Goal: Transaction & Acquisition: Book appointment/travel/reservation

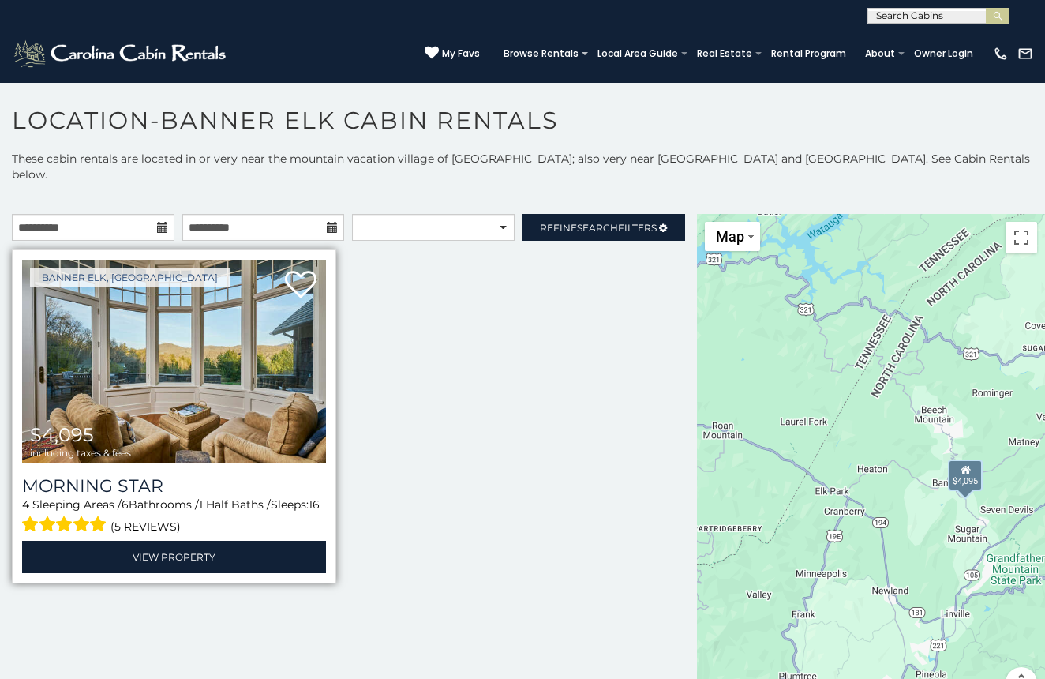
click at [170, 340] on img at bounding box center [174, 362] width 304 height 204
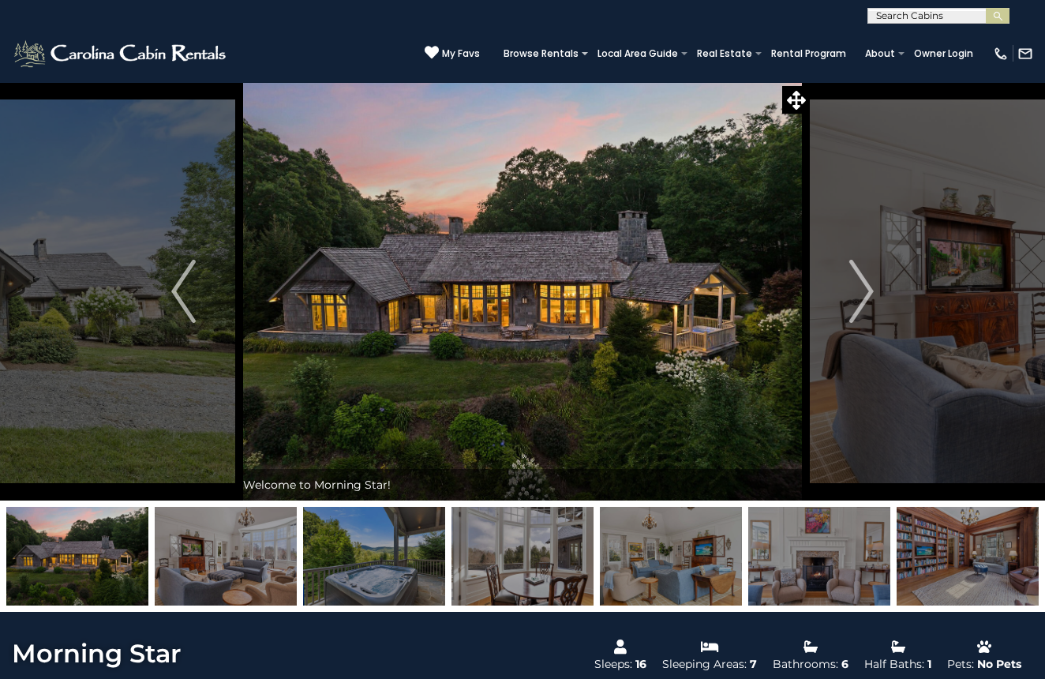
click at [207, 538] on img at bounding box center [226, 556] width 142 height 99
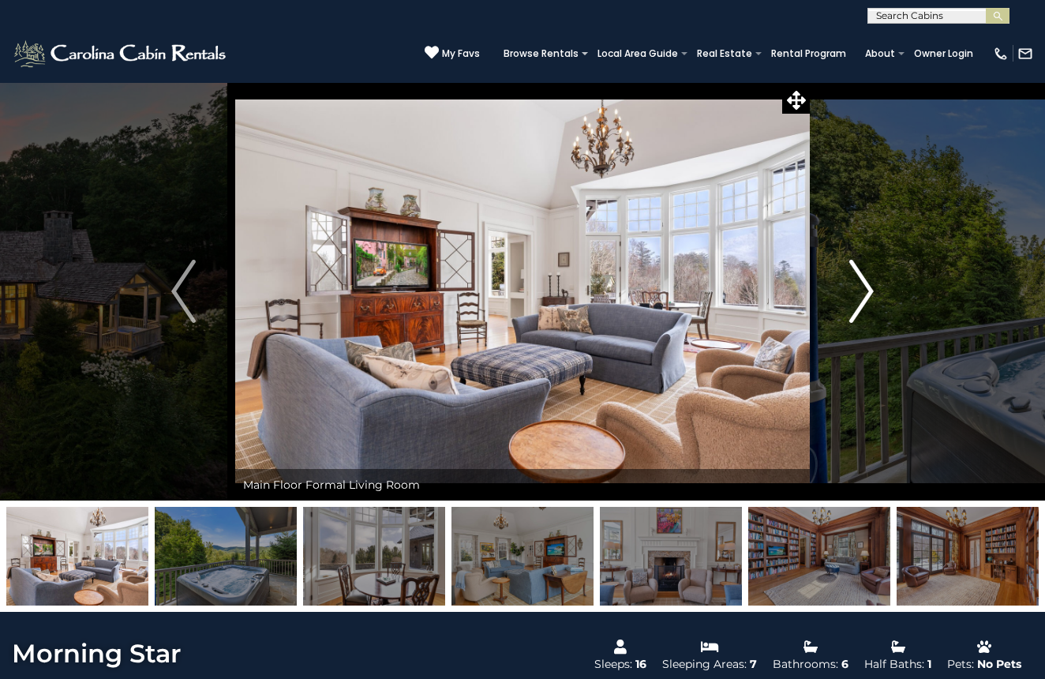
click at [860, 283] on img "Next" at bounding box center [861, 291] width 24 height 63
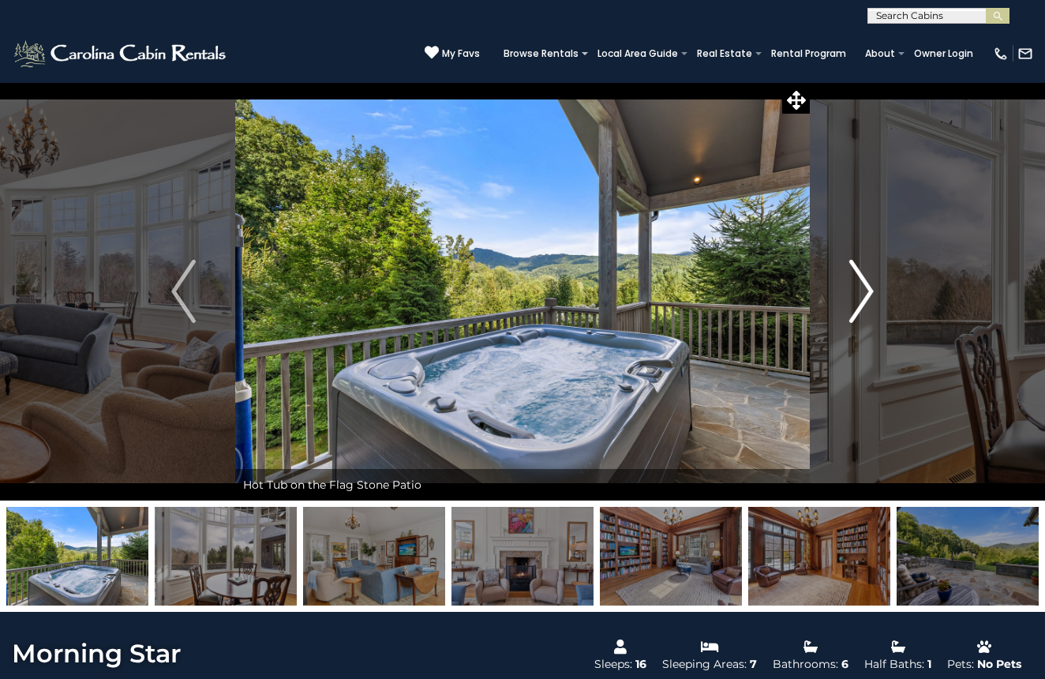
click at [860, 283] on img "Next" at bounding box center [861, 291] width 24 height 63
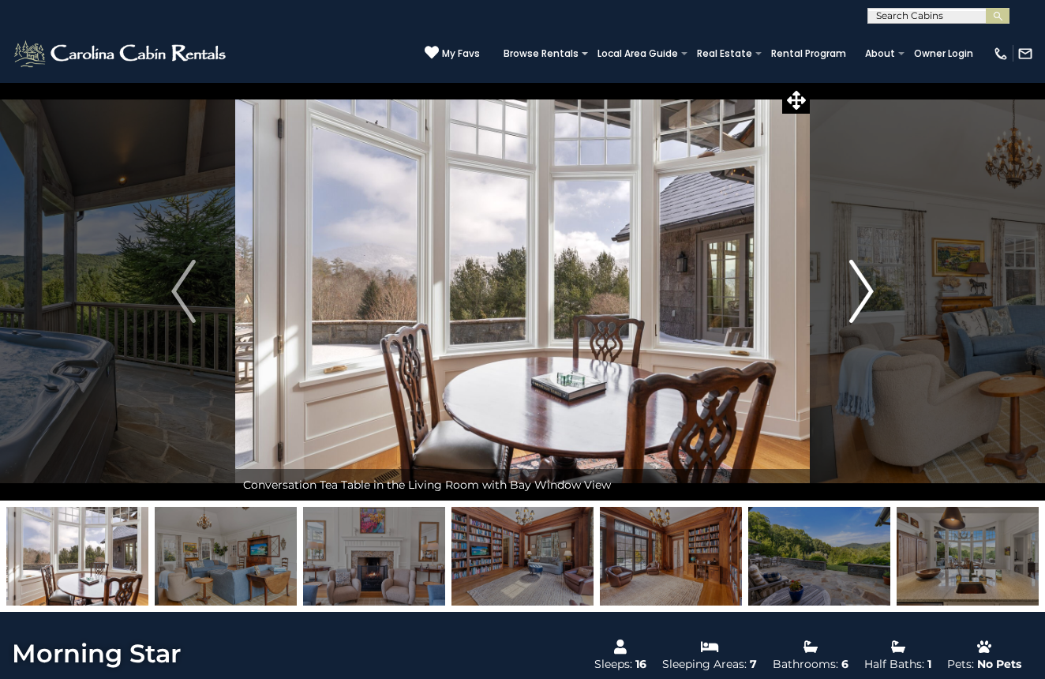
click at [860, 283] on img "Next" at bounding box center [861, 291] width 24 height 63
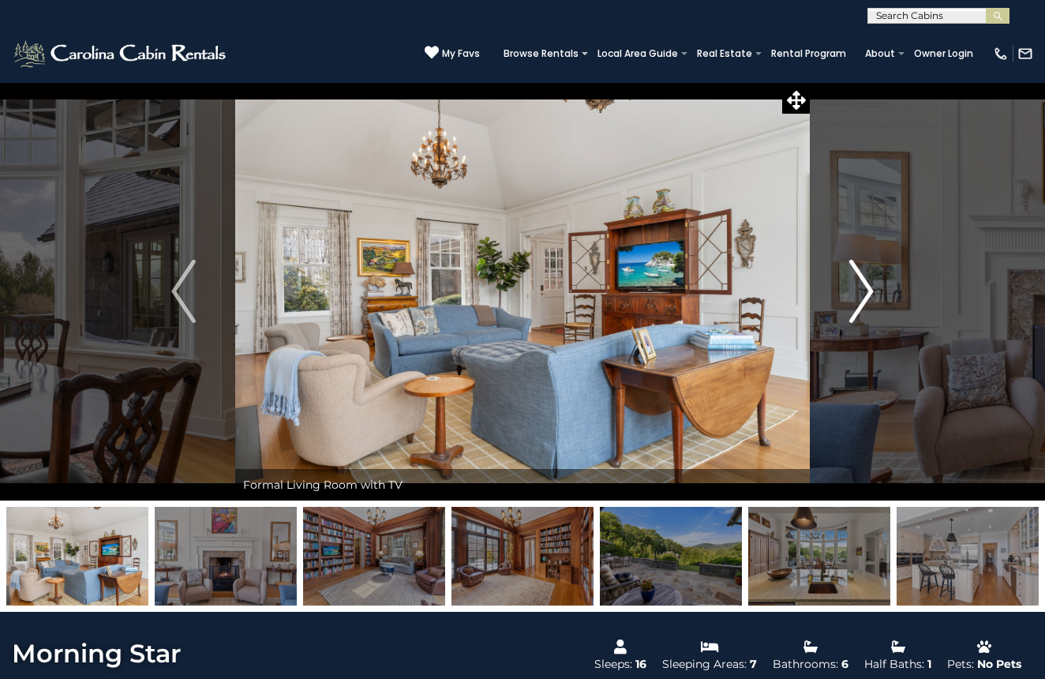
click at [860, 283] on img "Next" at bounding box center [861, 291] width 24 height 63
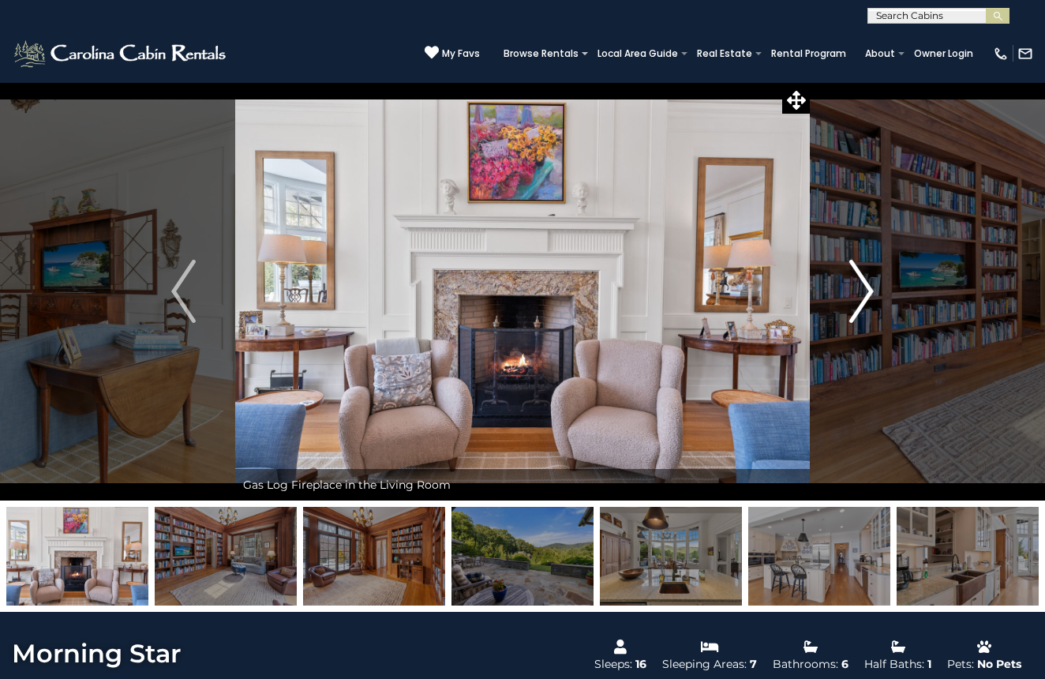
click at [860, 283] on img "Next" at bounding box center [861, 291] width 24 height 63
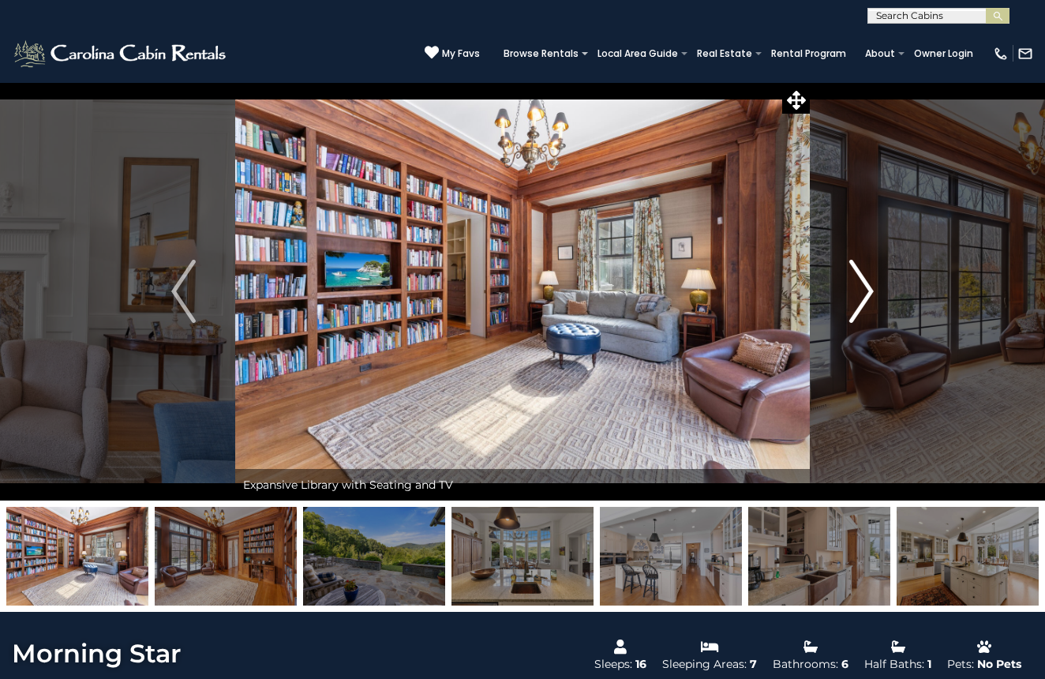
click at [860, 283] on img "Next" at bounding box center [861, 291] width 24 height 63
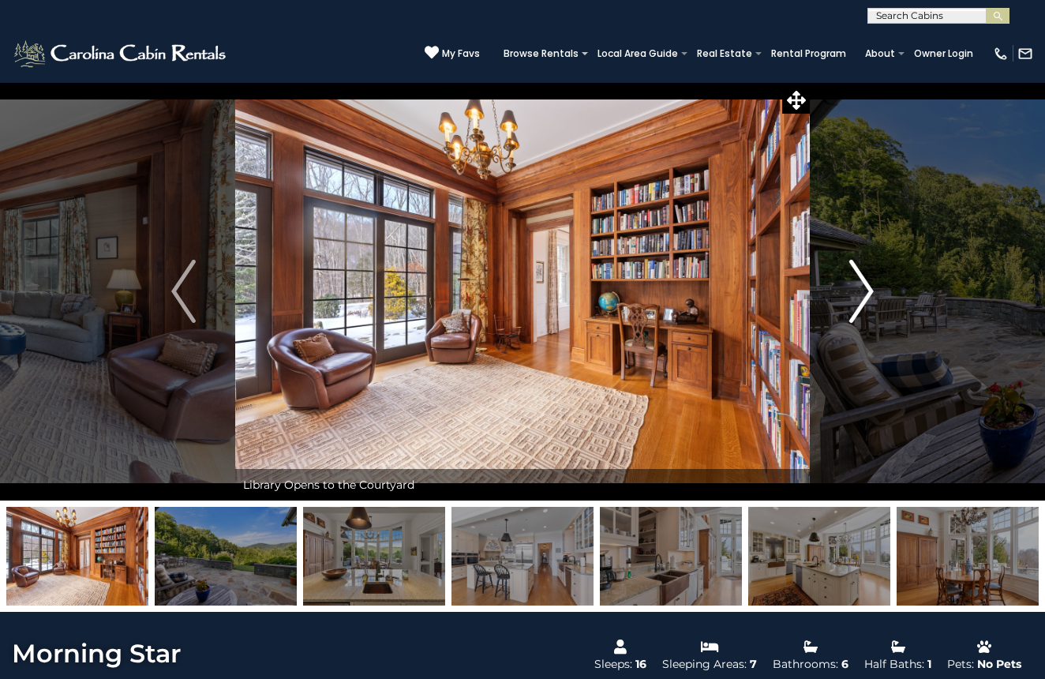
click at [860, 283] on img "Next" at bounding box center [861, 291] width 24 height 63
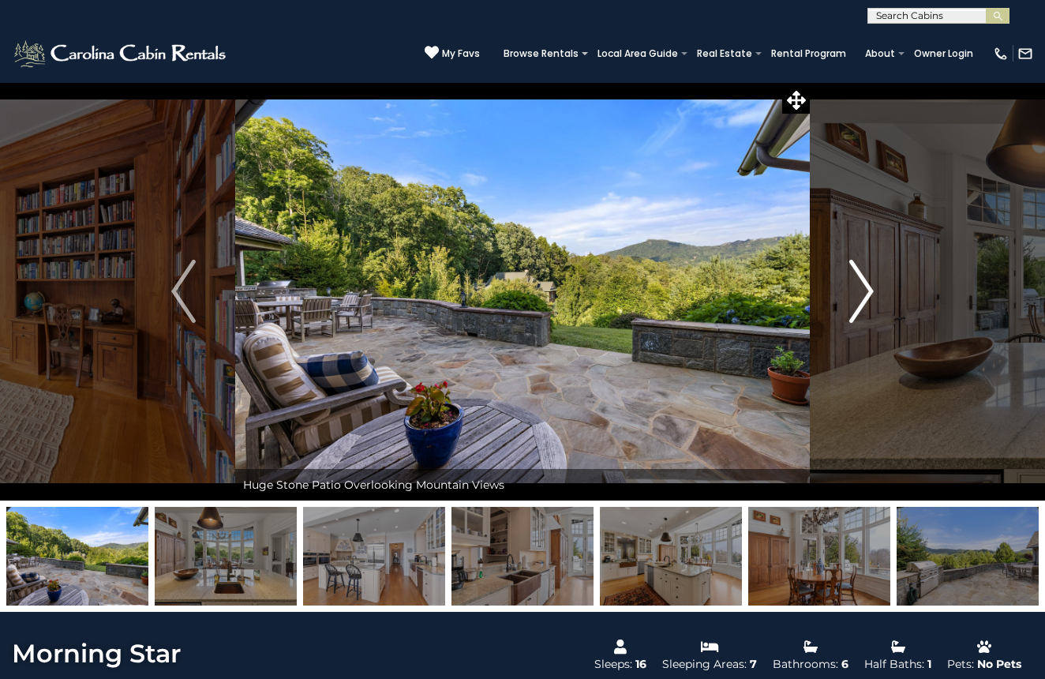
click at [851, 287] on img "Next" at bounding box center [861, 291] width 24 height 63
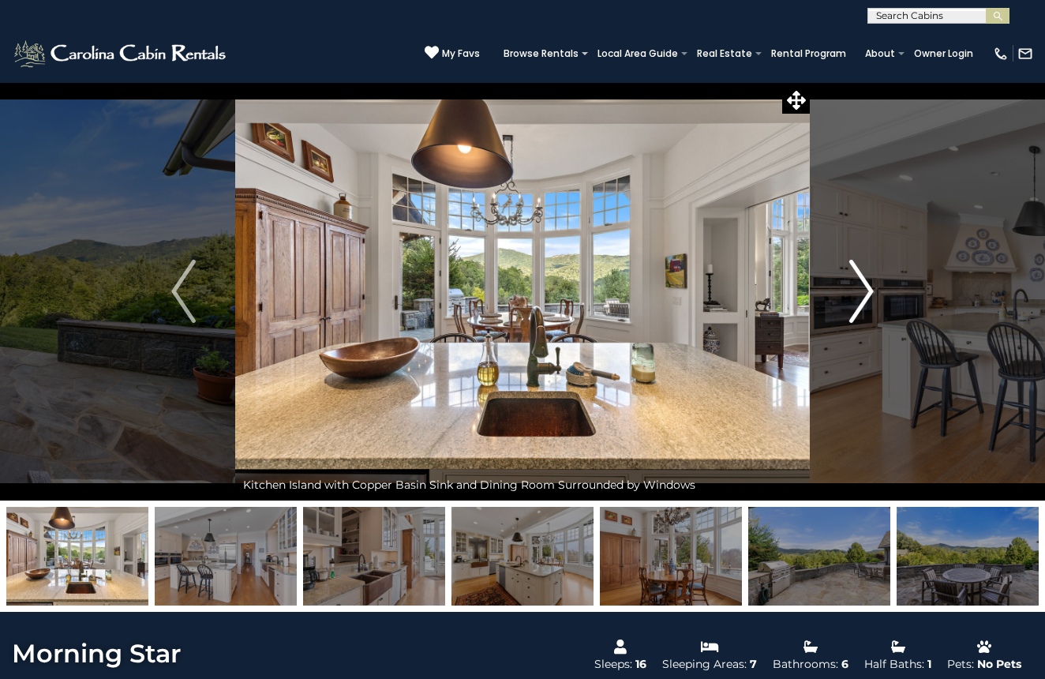
click at [851, 288] on img "Next" at bounding box center [861, 291] width 24 height 63
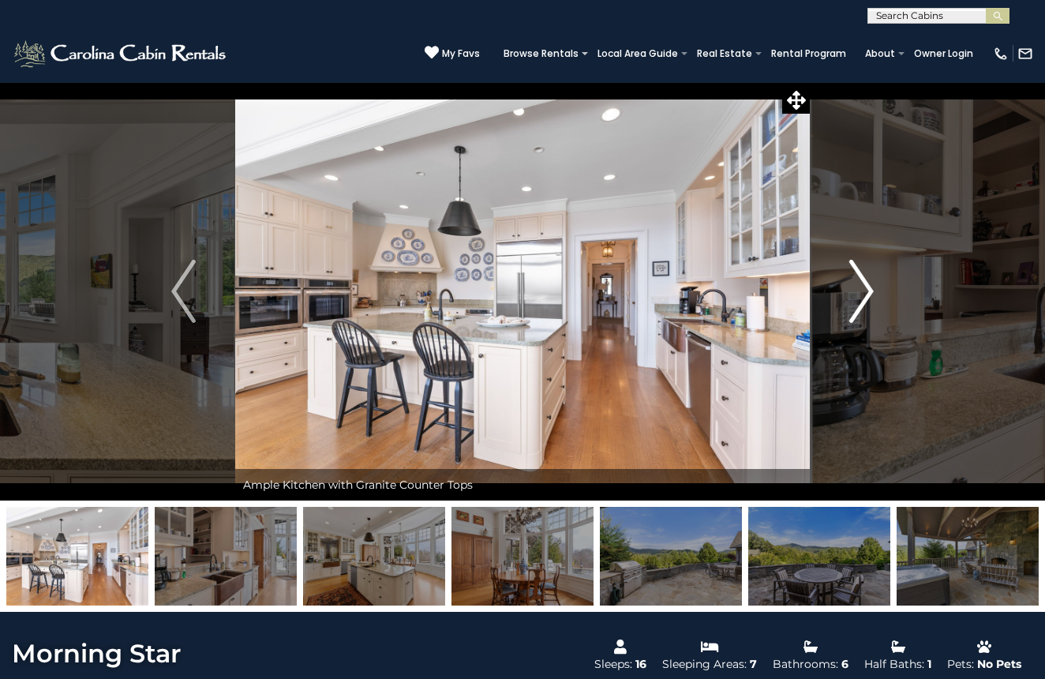
click at [851, 288] on img "Next" at bounding box center [861, 291] width 24 height 63
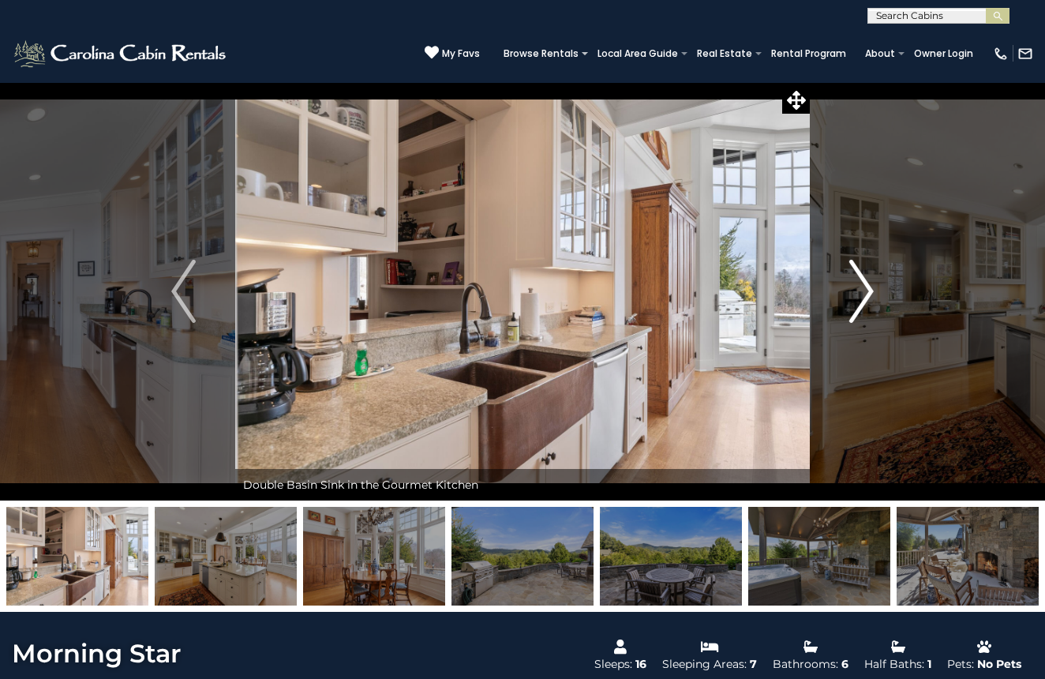
click at [851, 288] on img "Next" at bounding box center [861, 291] width 24 height 63
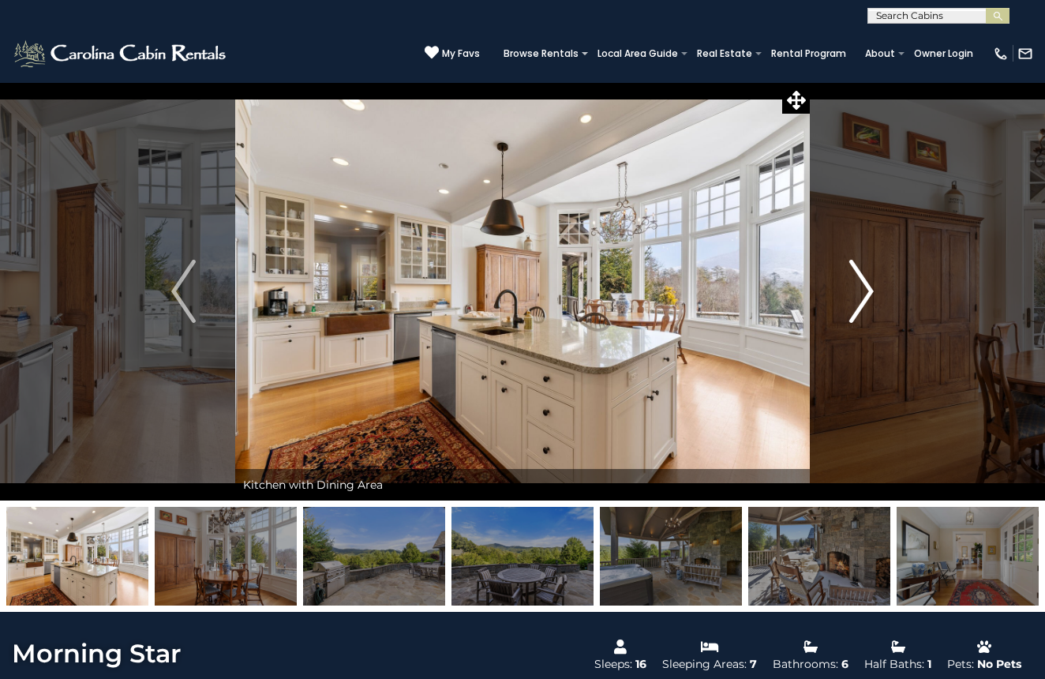
click at [851, 288] on img "Next" at bounding box center [861, 291] width 24 height 63
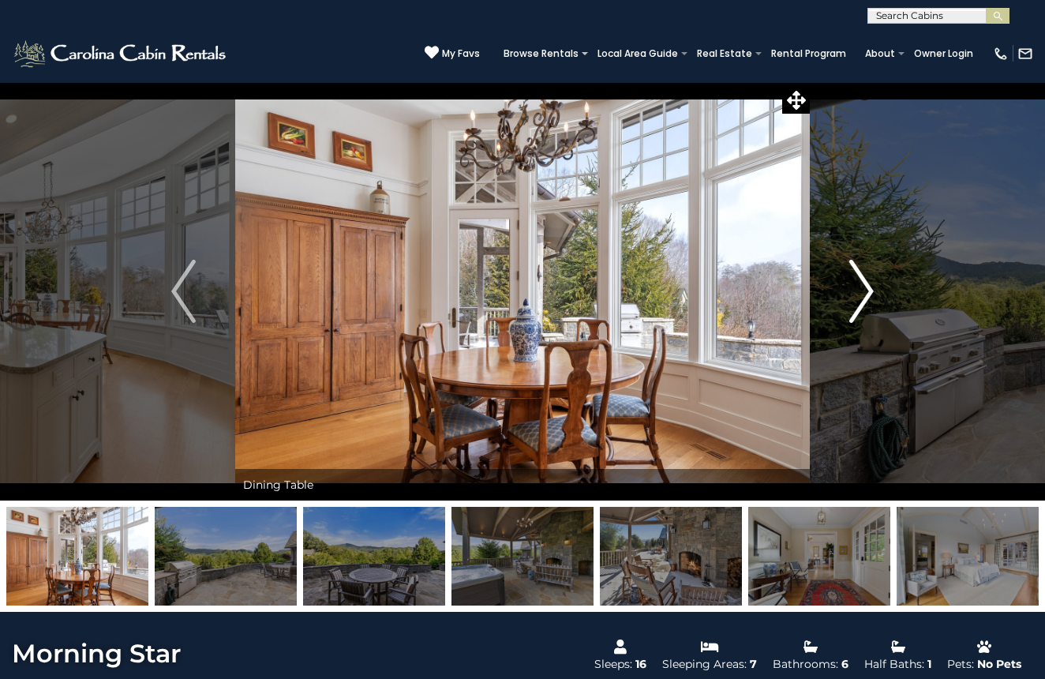
click at [851, 288] on img "Next" at bounding box center [861, 291] width 24 height 63
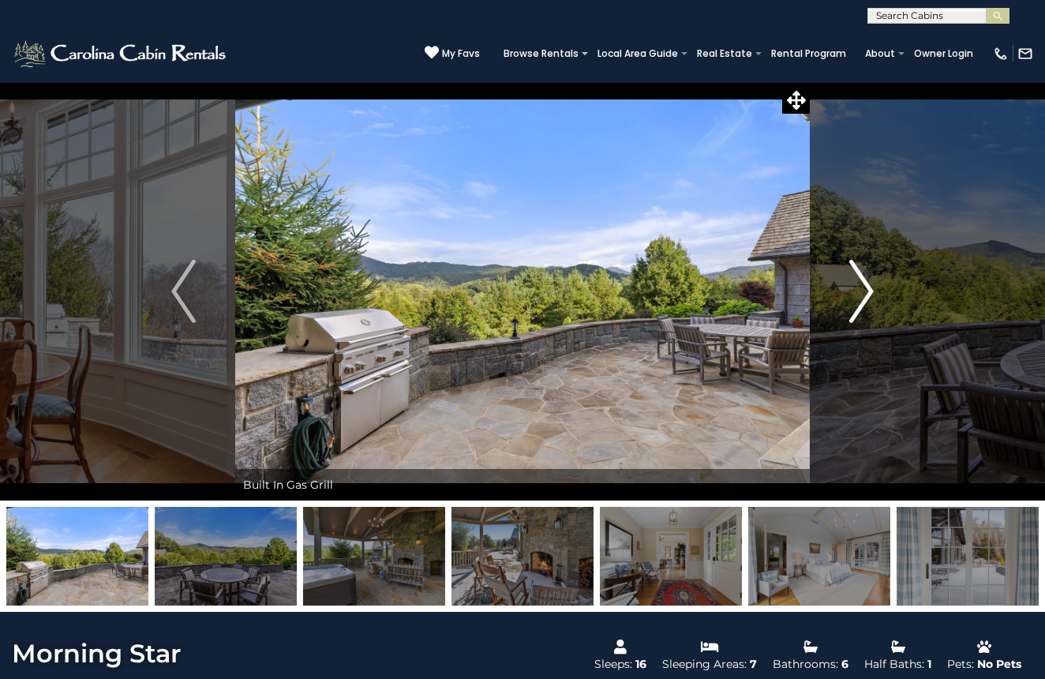
click at [851, 288] on img "Next" at bounding box center [861, 291] width 24 height 63
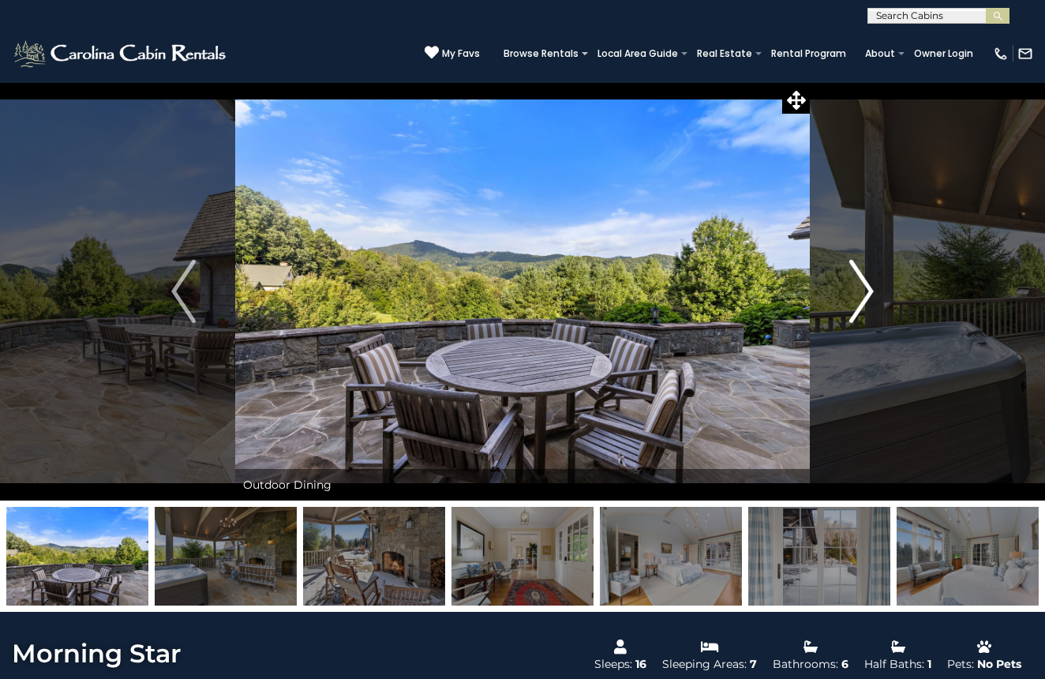
click at [851, 289] on img "Next" at bounding box center [861, 291] width 24 height 63
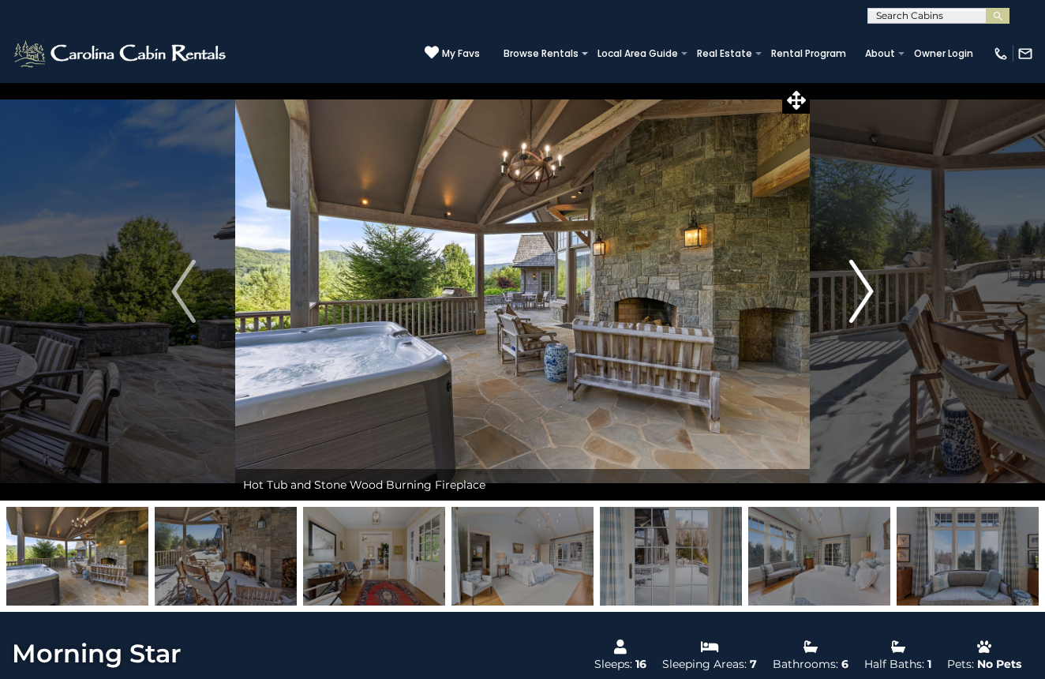
click at [851, 289] on img "Next" at bounding box center [861, 291] width 24 height 63
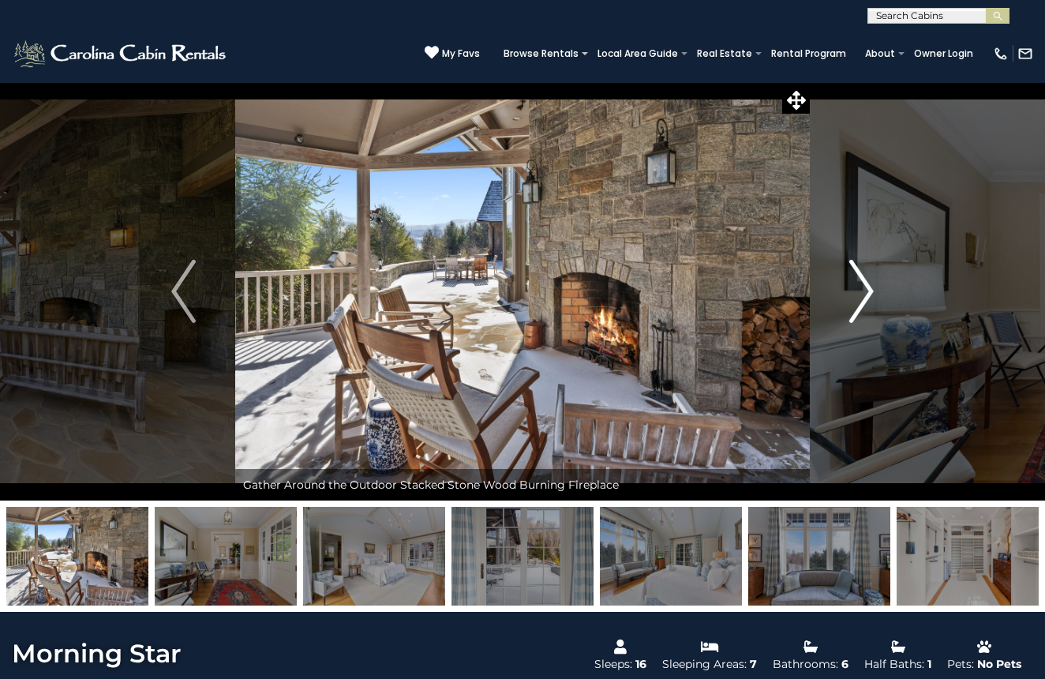
click at [851, 289] on img "Next" at bounding box center [861, 291] width 24 height 63
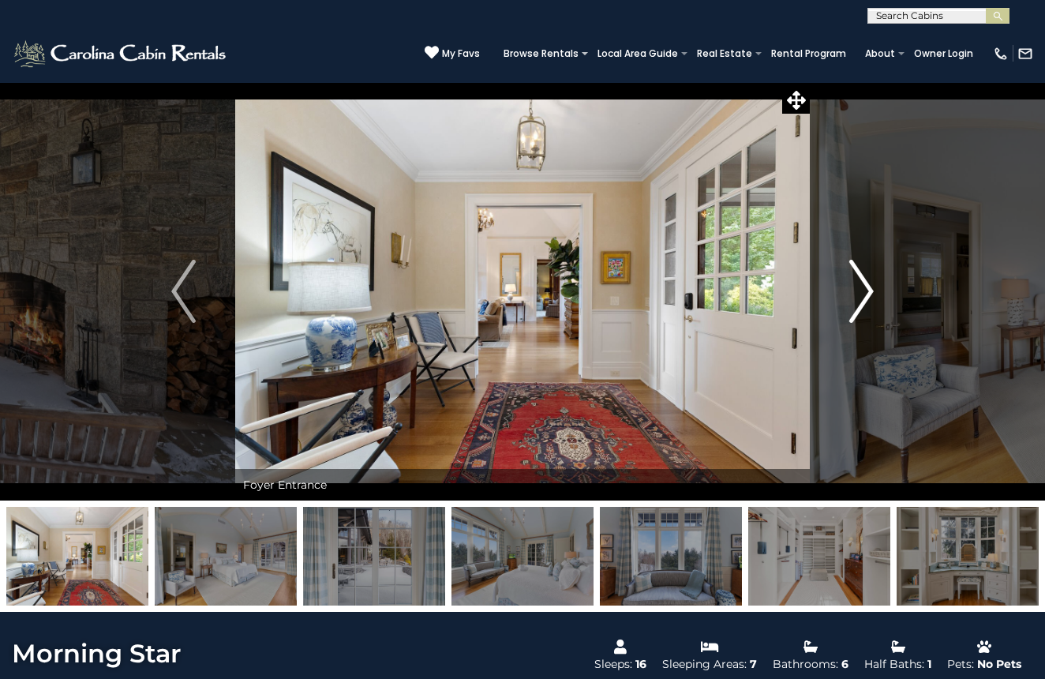
click at [851, 289] on img "Next" at bounding box center [861, 291] width 24 height 63
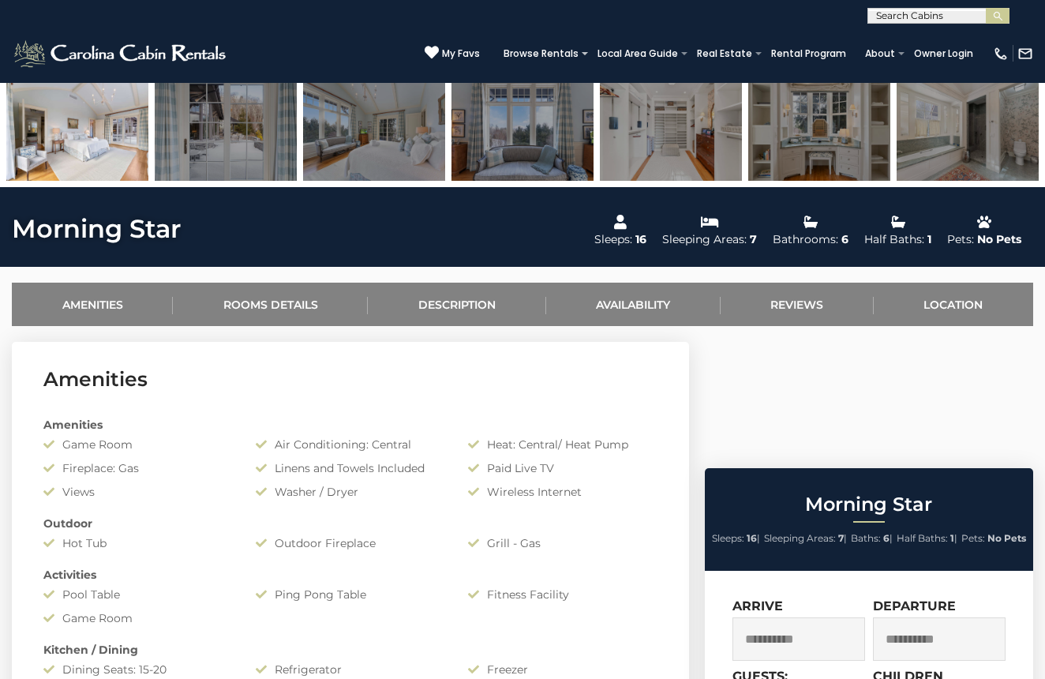
scroll to position [424, 0]
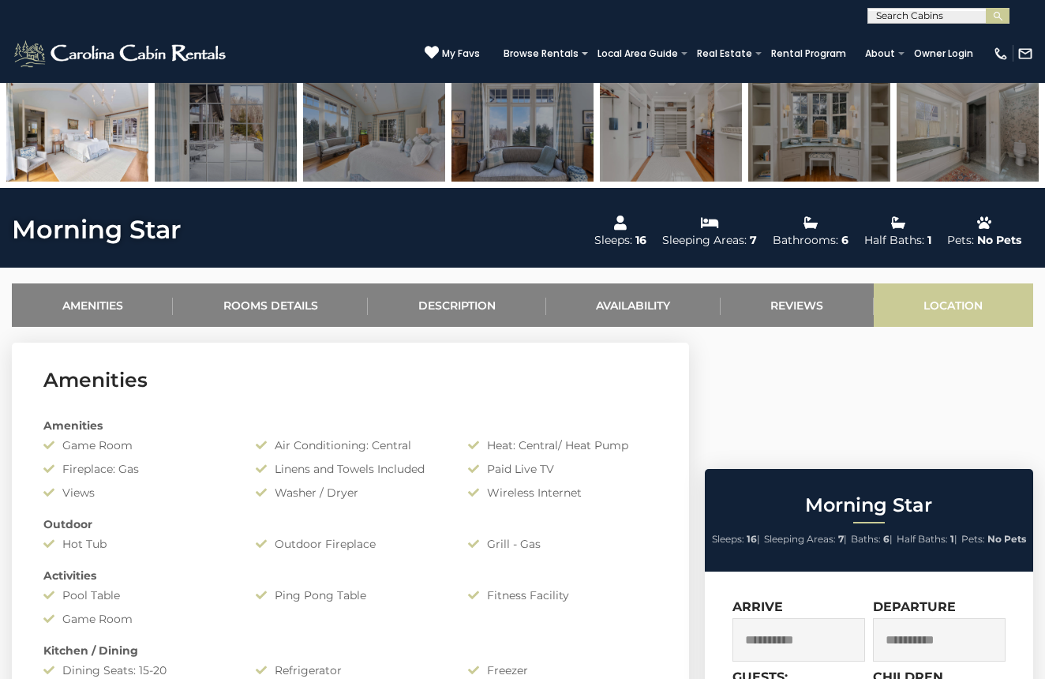
click at [945, 305] on link "Location" at bounding box center [953, 304] width 159 height 43
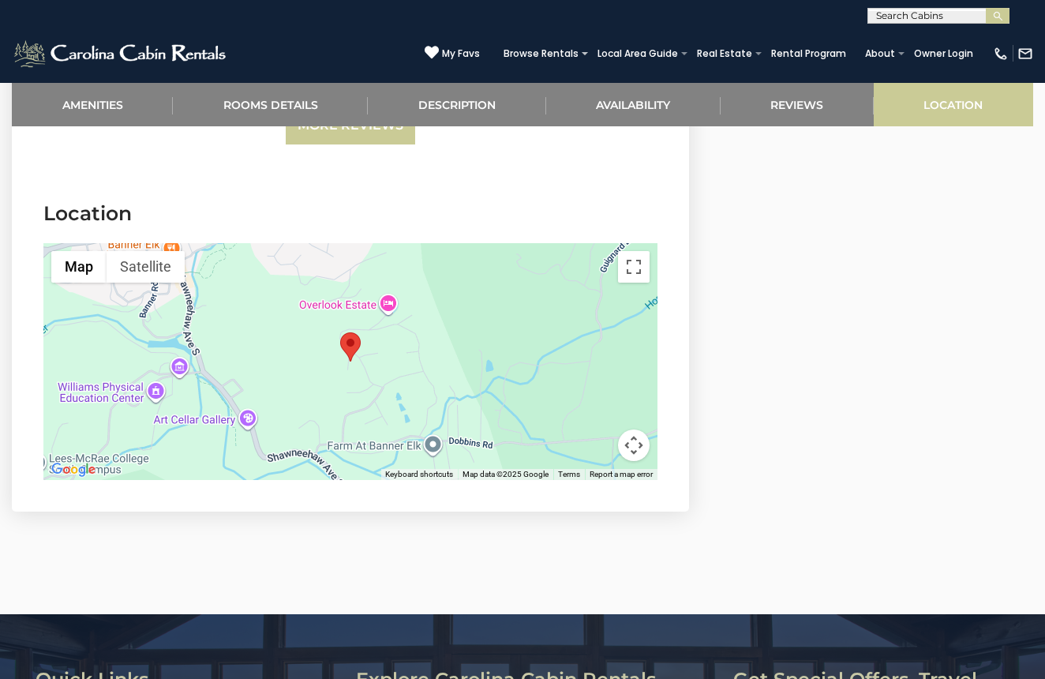
scroll to position [4067, 0]
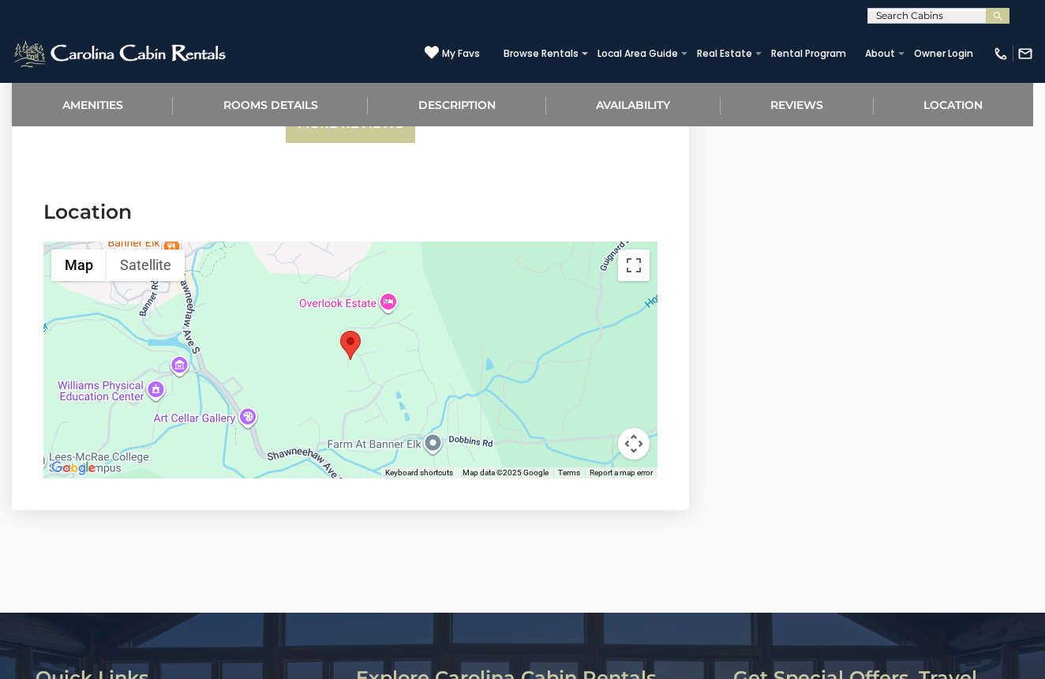
click at [331, 249] on div at bounding box center [350, 359] width 614 height 237
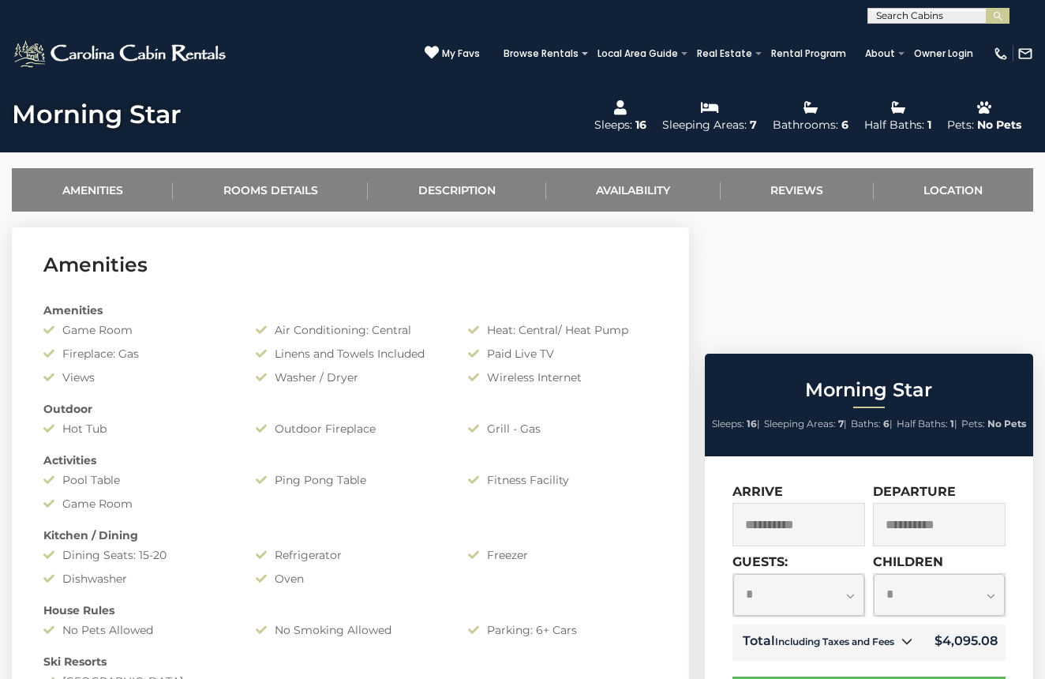
scroll to position [537, 0]
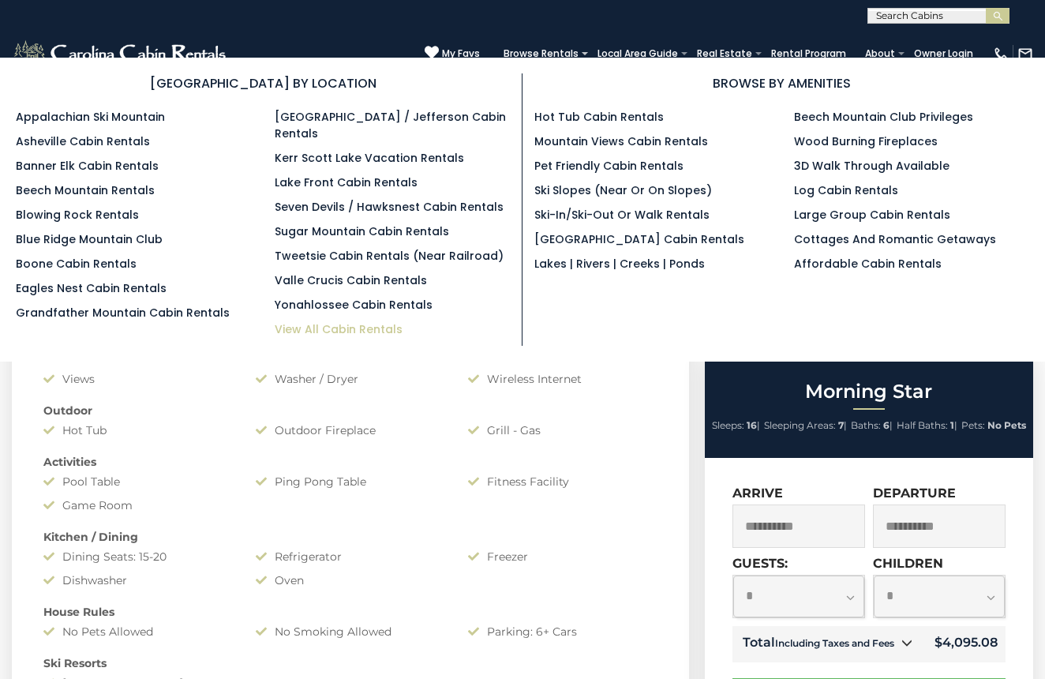
click at [342, 321] on link "View All Cabin Rentals" at bounding box center [339, 329] width 128 height 16
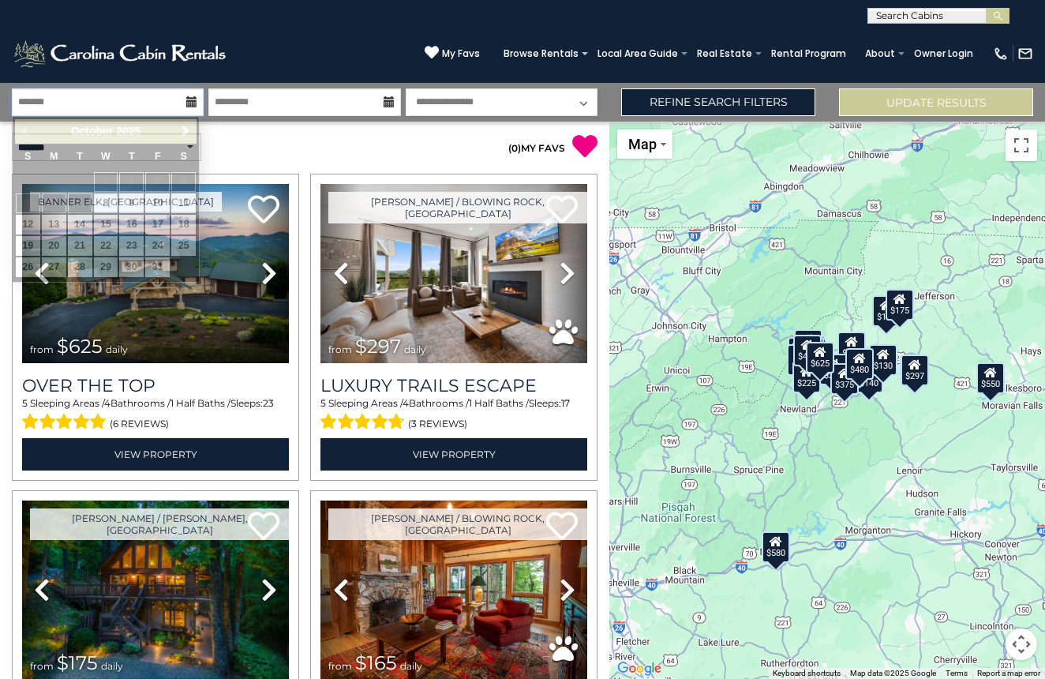
click at [169, 114] on input "text" at bounding box center [108, 102] width 192 height 28
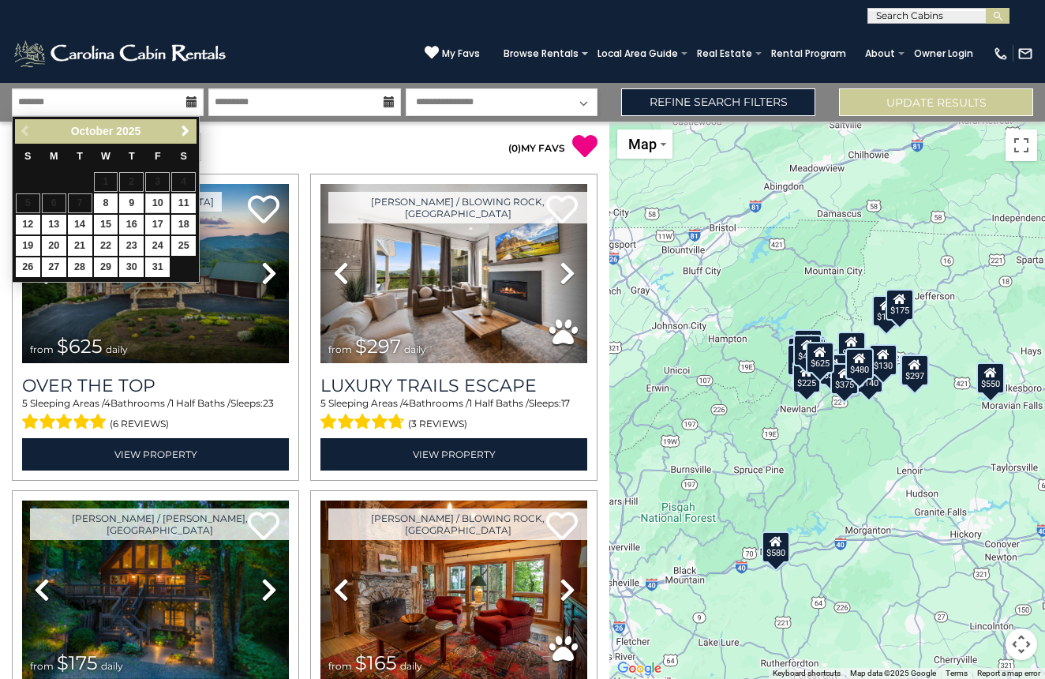
click at [163, 202] on link "10" at bounding box center [157, 203] width 24 height 20
type input "********"
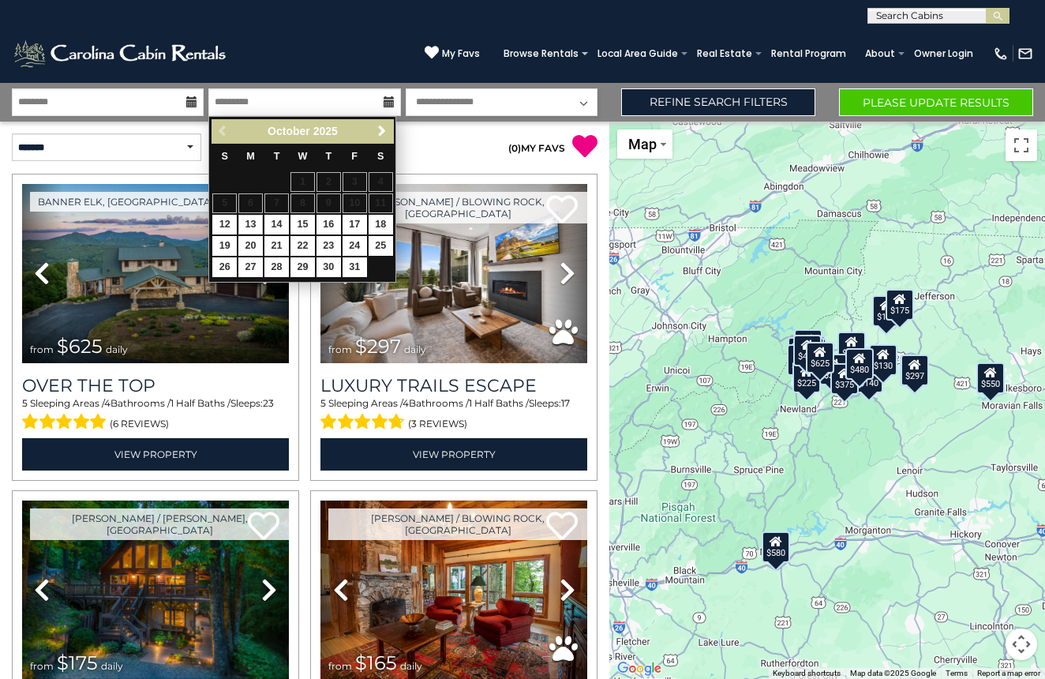
click at [253, 219] on link "13" at bounding box center [250, 225] width 24 height 20
type input "********"
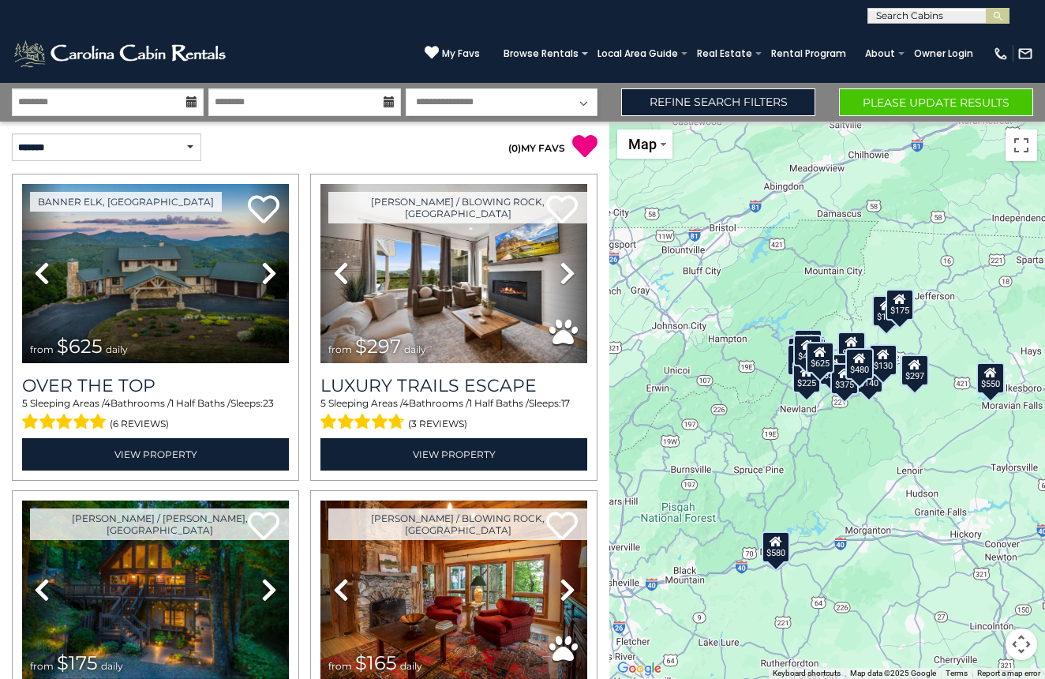
click at [949, 114] on button "Please Update Results" at bounding box center [936, 102] width 194 height 28
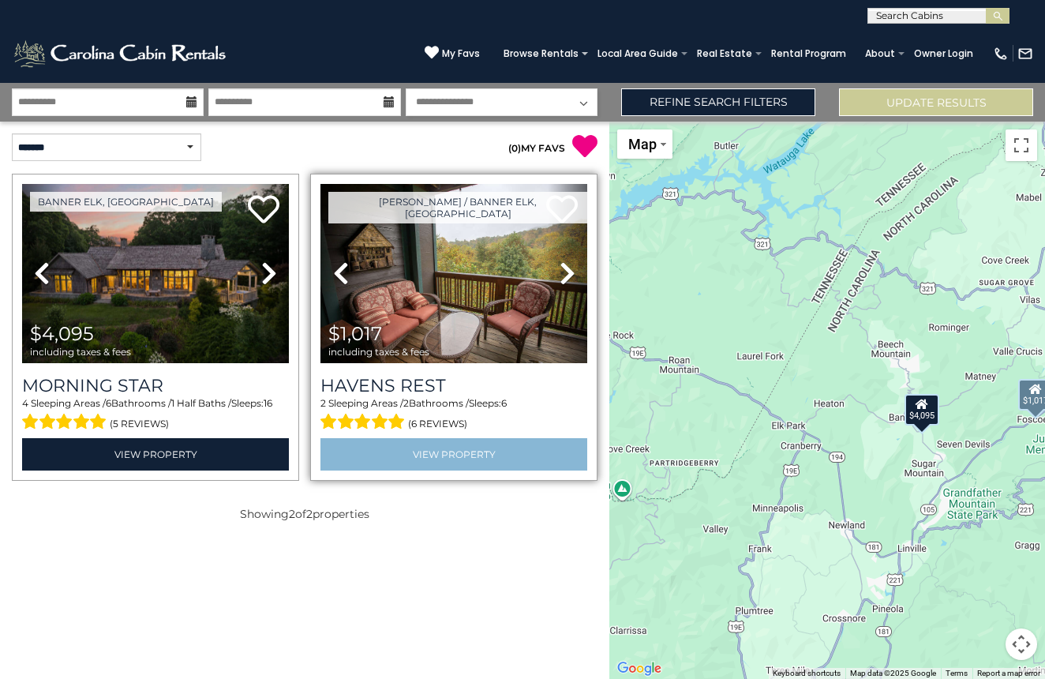
click at [452, 466] on link "View Property" at bounding box center [453, 454] width 267 height 32
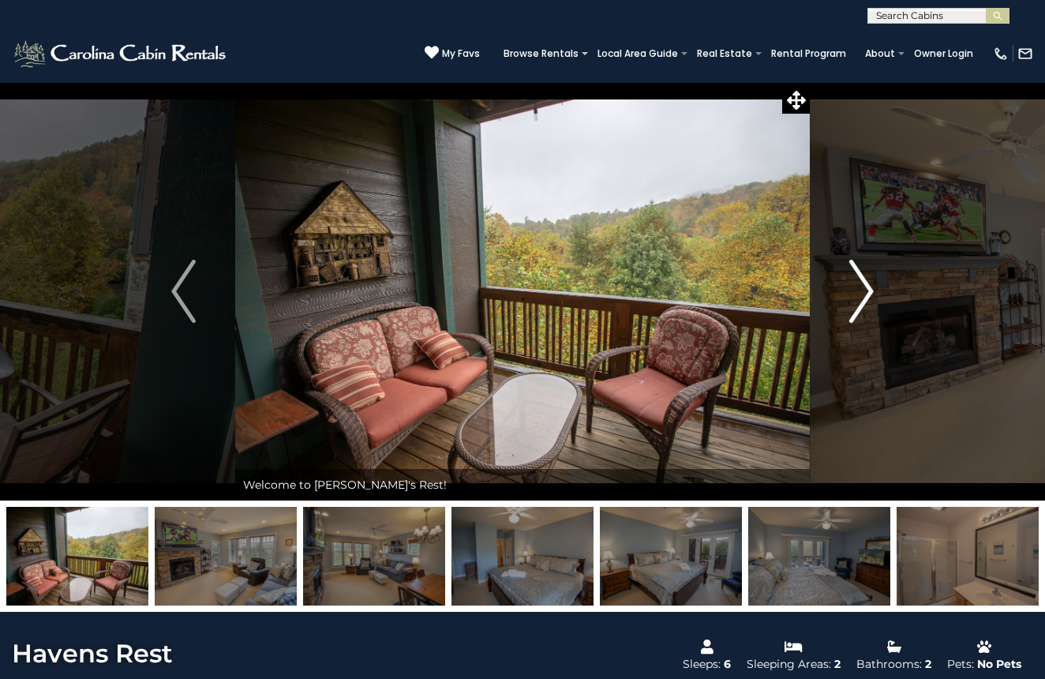
click at [855, 286] on img "Next" at bounding box center [861, 291] width 24 height 63
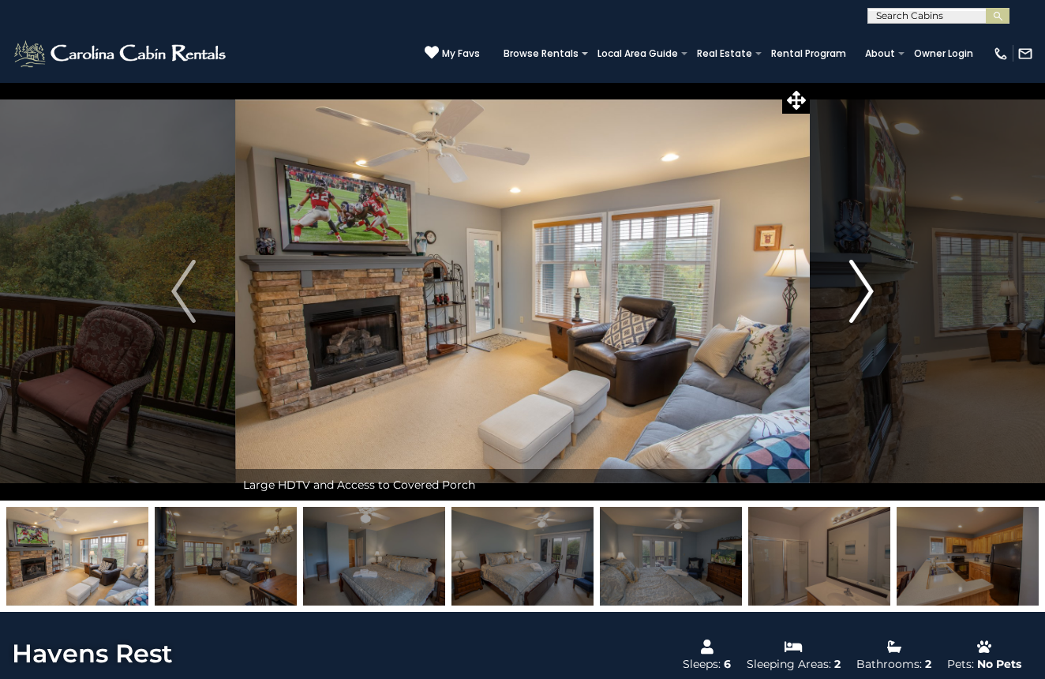
click at [855, 290] on img "Next" at bounding box center [861, 291] width 24 height 63
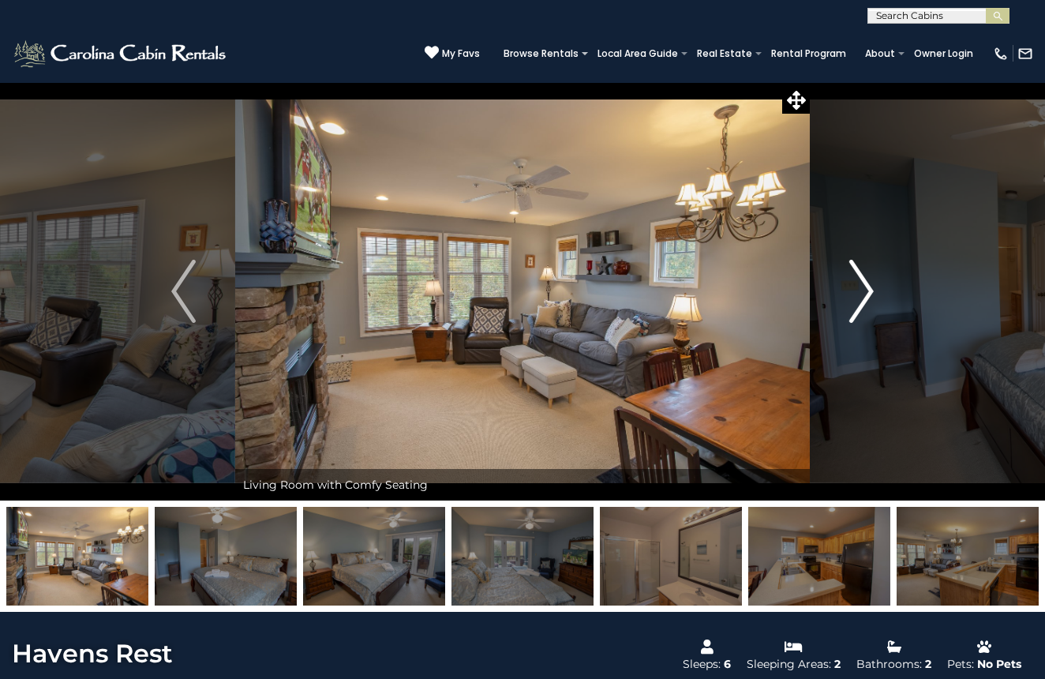
click at [856, 290] on img "Next" at bounding box center [861, 291] width 24 height 63
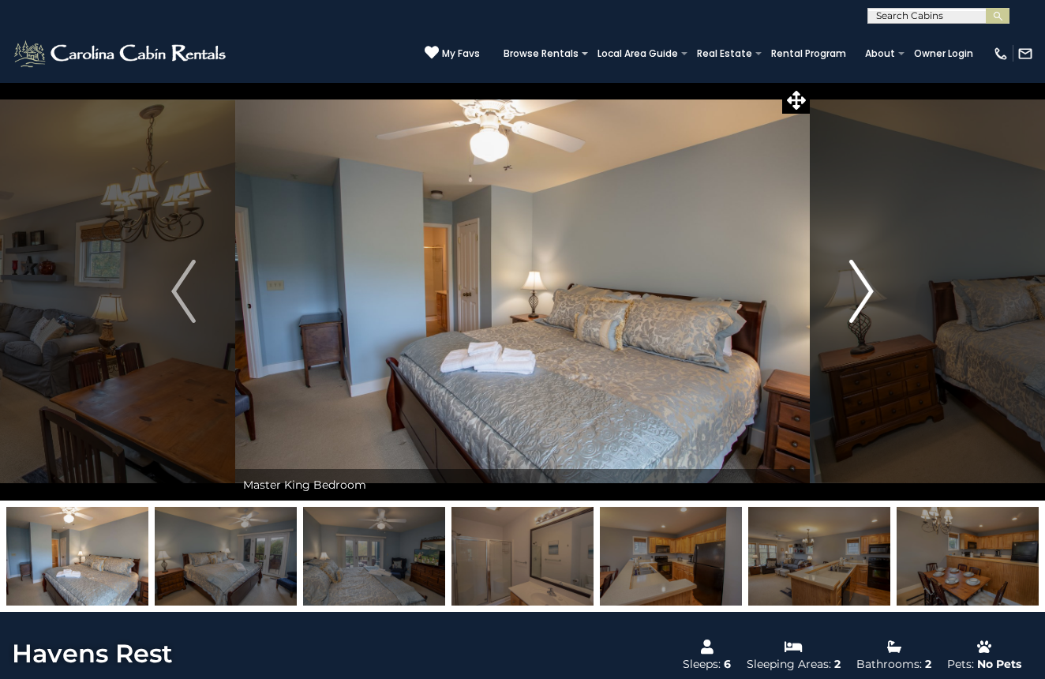
click at [855, 290] on img "Next" at bounding box center [861, 291] width 24 height 63
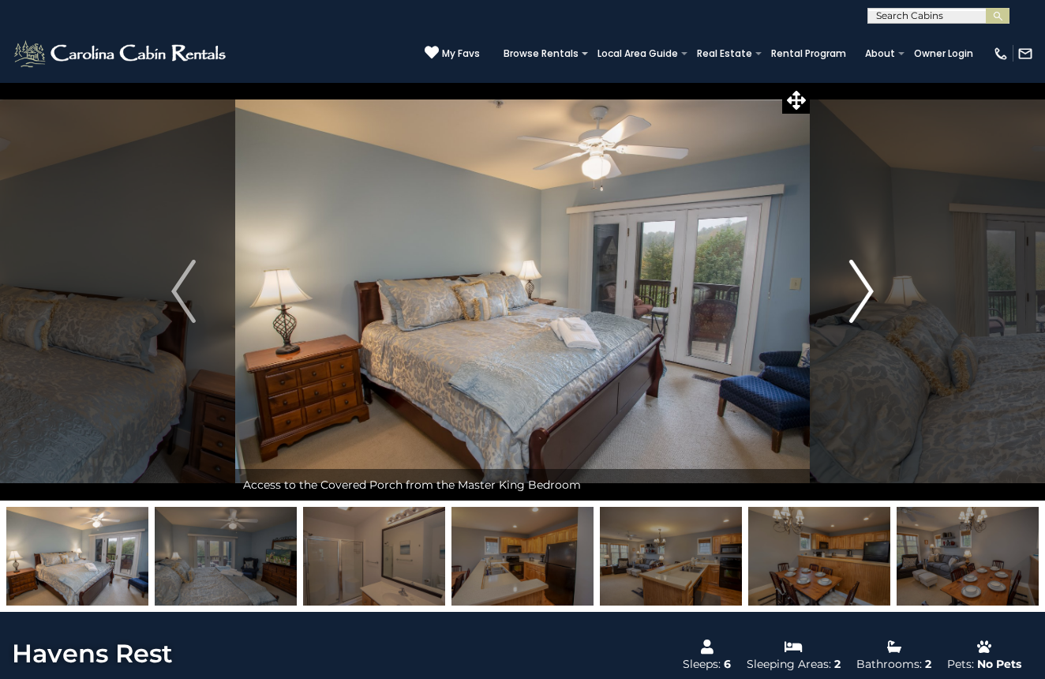
click at [855, 290] on img "Next" at bounding box center [861, 291] width 24 height 63
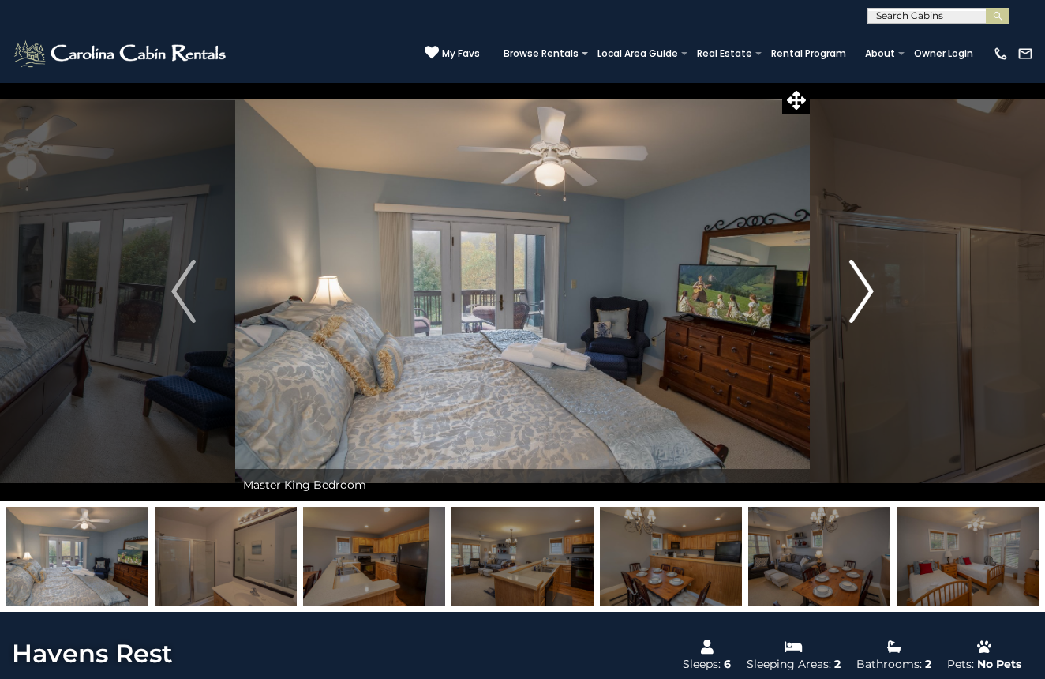
click at [855, 290] on img "Next" at bounding box center [861, 291] width 24 height 63
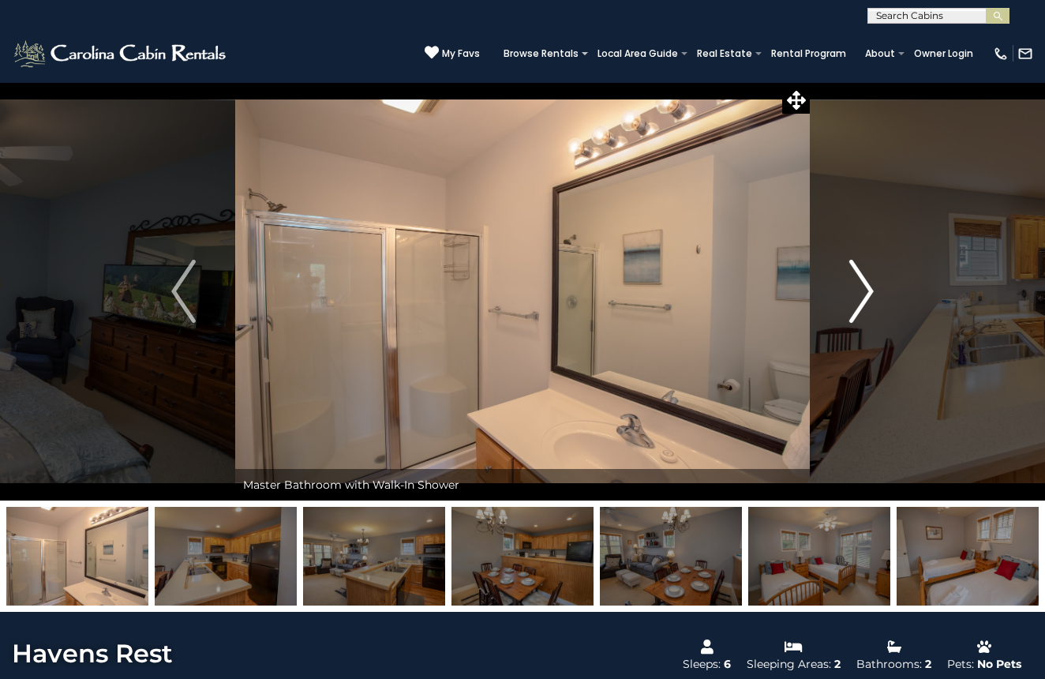
click at [855, 290] on img "Next" at bounding box center [861, 291] width 24 height 63
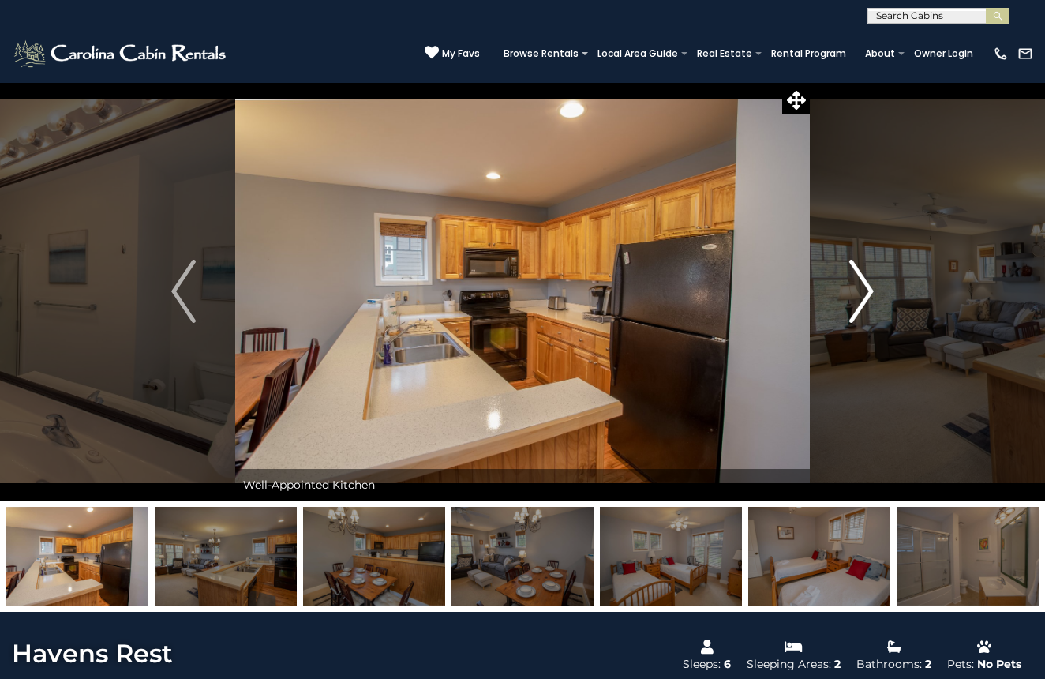
click at [855, 290] on img "Next" at bounding box center [861, 291] width 24 height 63
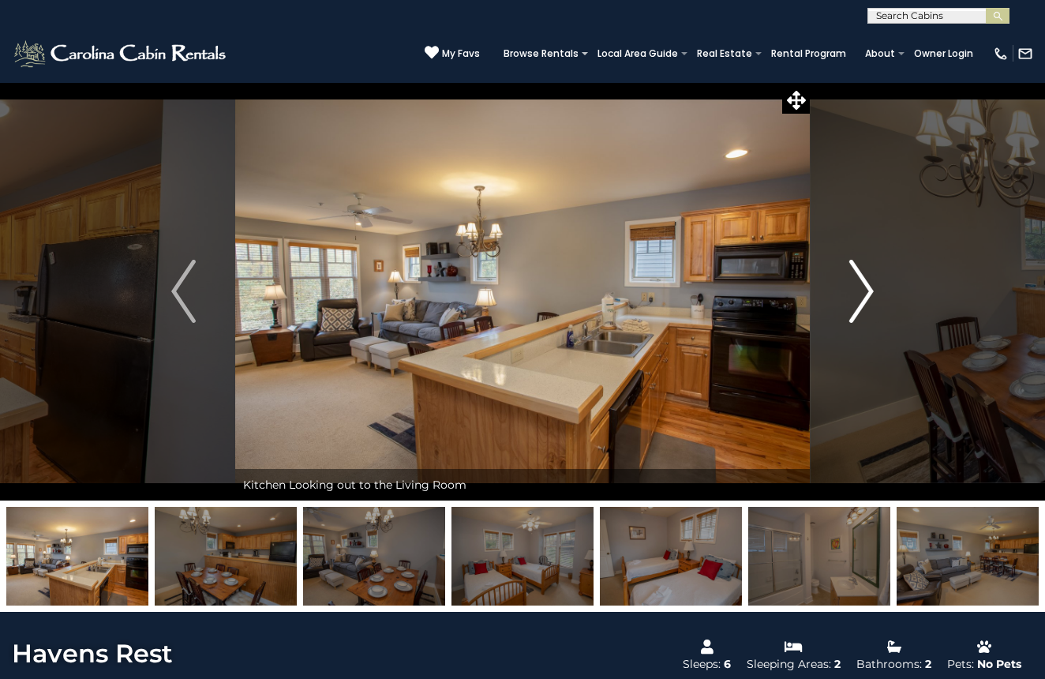
click at [855, 290] on img "Next" at bounding box center [861, 291] width 24 height 63
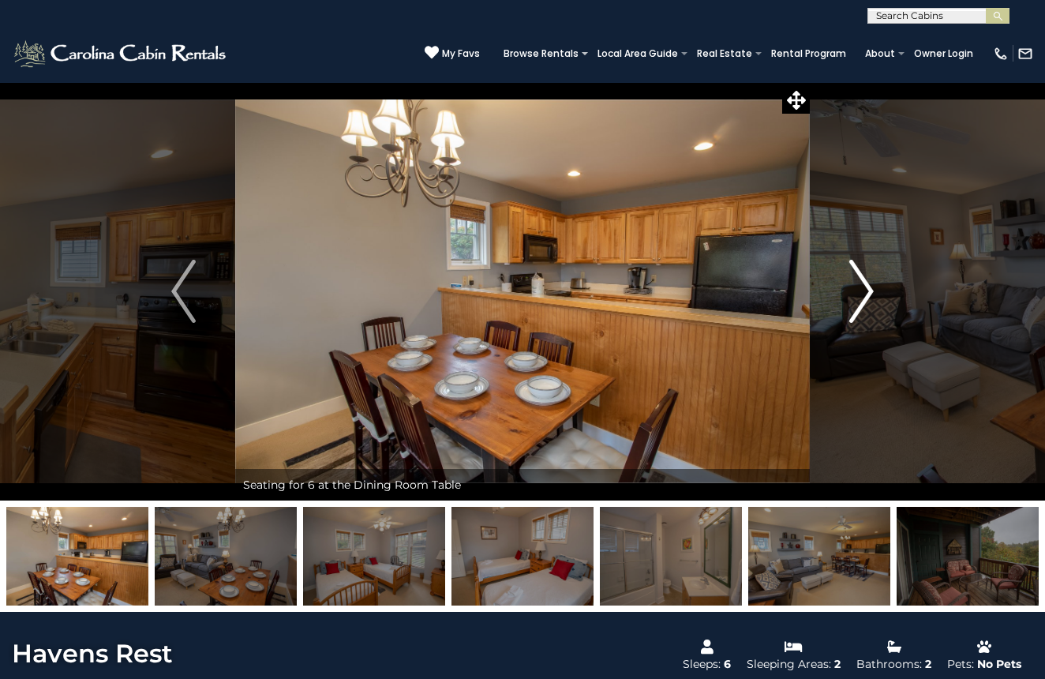
click at [855, 290] on img "Next" at bounding box center [861, 291] width 24 height 63
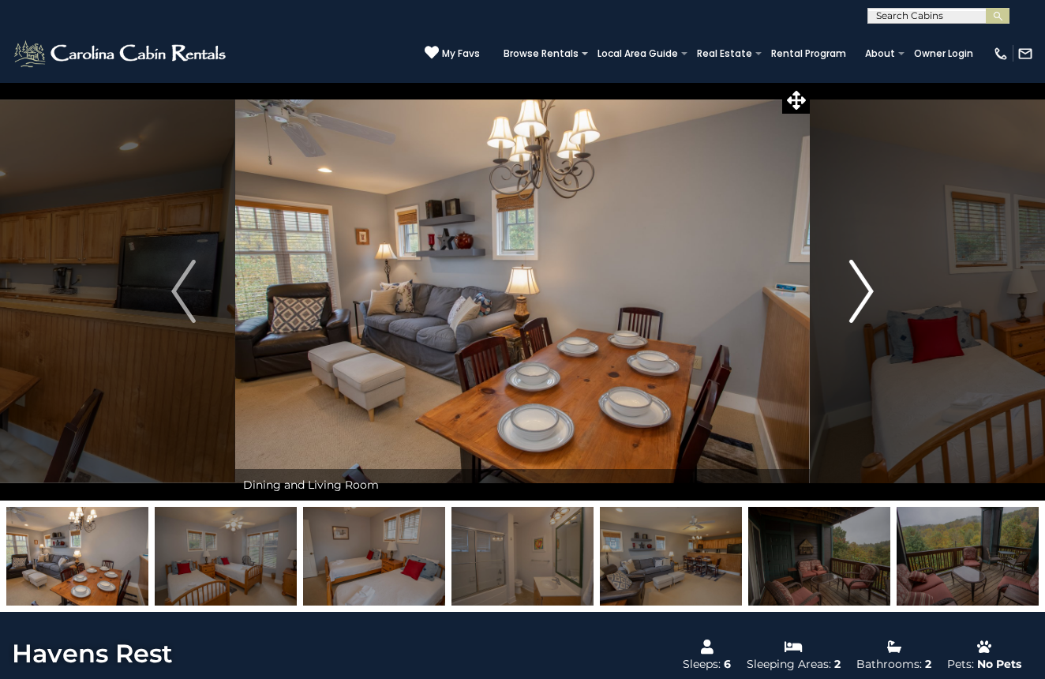
click at [855, 290] on img "Next" at bounding box center [861, 291] width 24 height 63
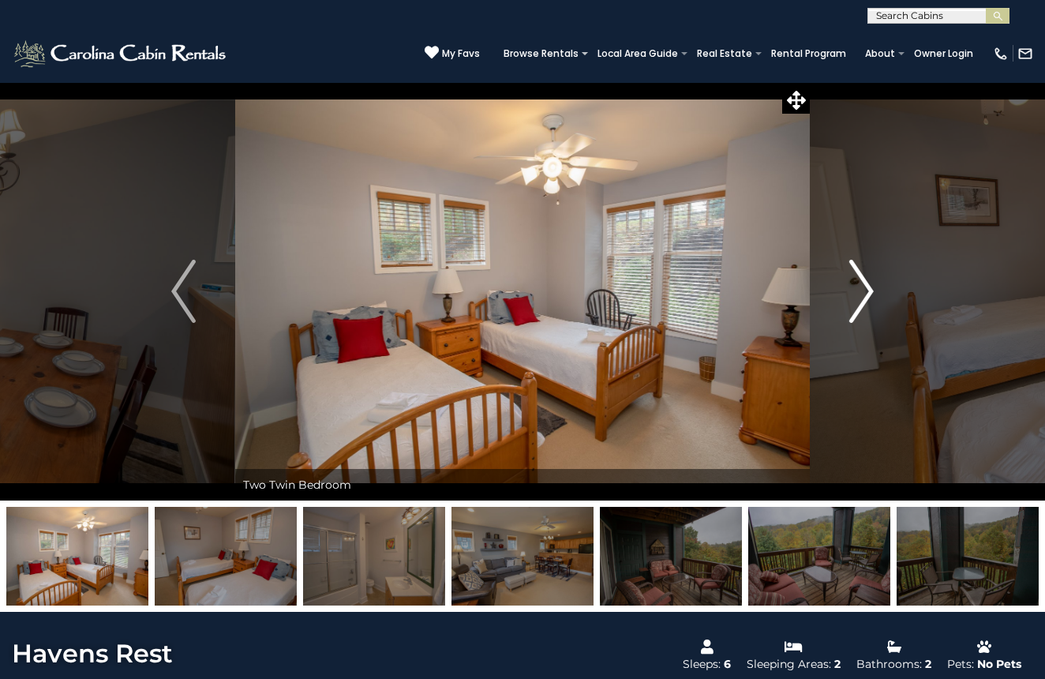
click at [855, 290] on img "Next" at bounding box center [861, 291] width 24 height 63
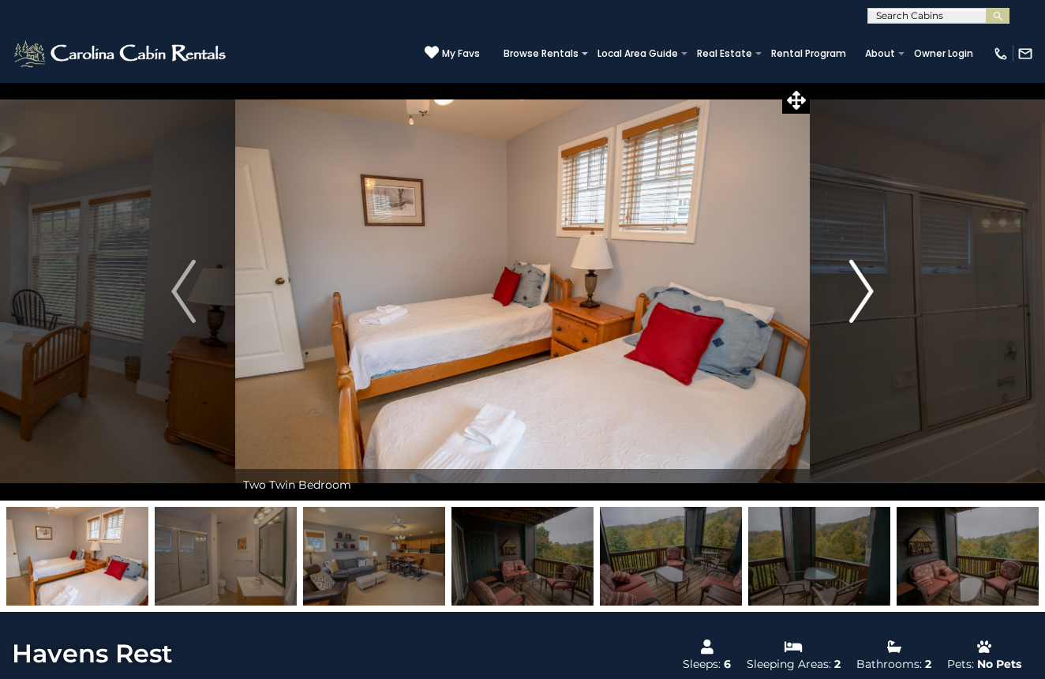
click at [855, 290] on img "Next" at bounding box center [861, 291] width 24 height 63
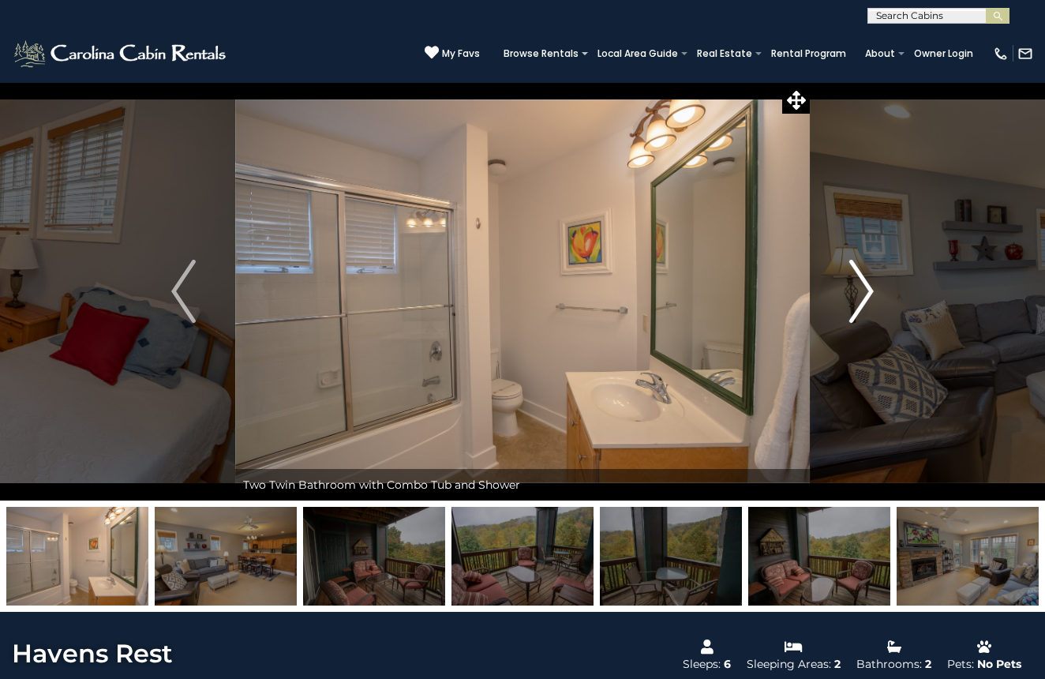
click at [855, 290] on img "Next" at bounding box center [861, 291] width 24 height 63
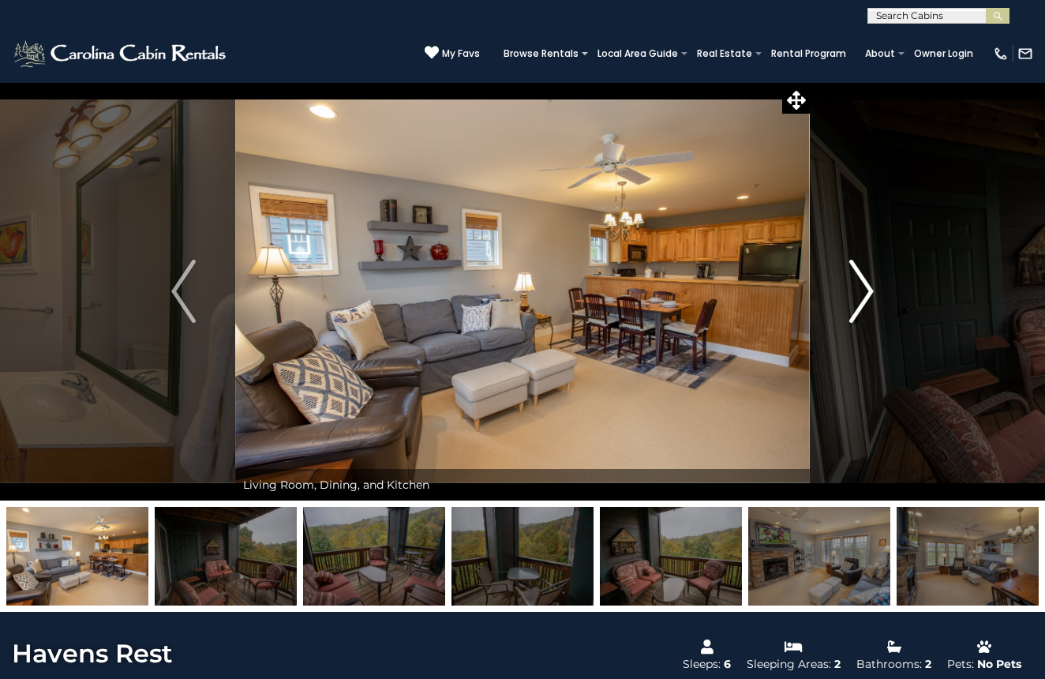
click at [855, 290] on img "Next" at bounding box center [861, 291] width 24 height 63
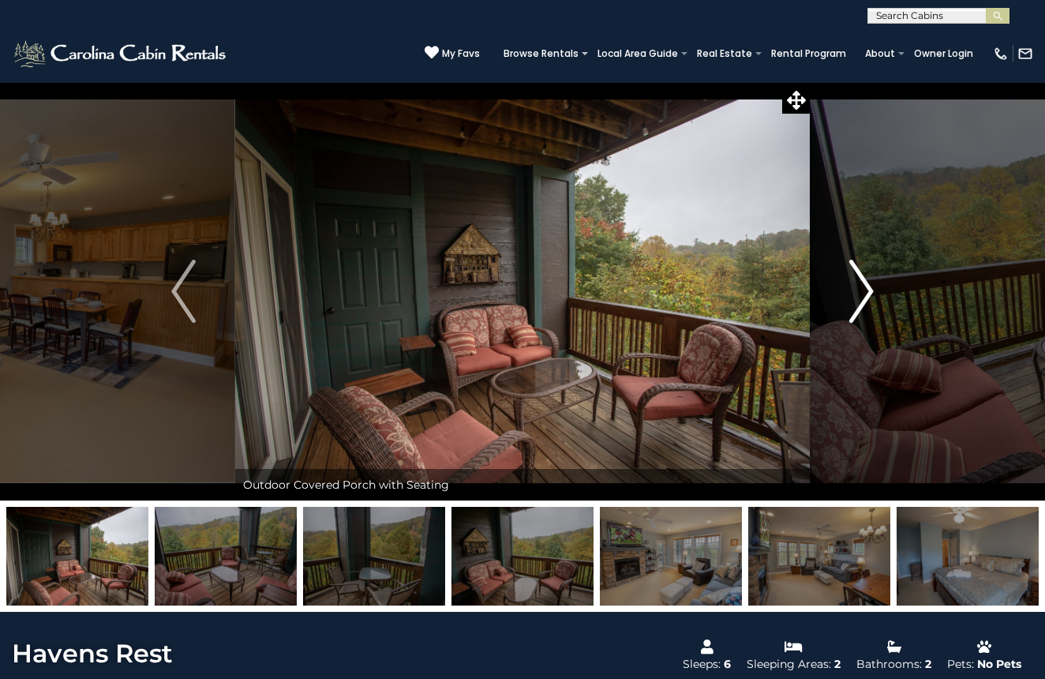
click at [855, 290] on img "Next" at bounding box center [861, 291] width 24 height 63
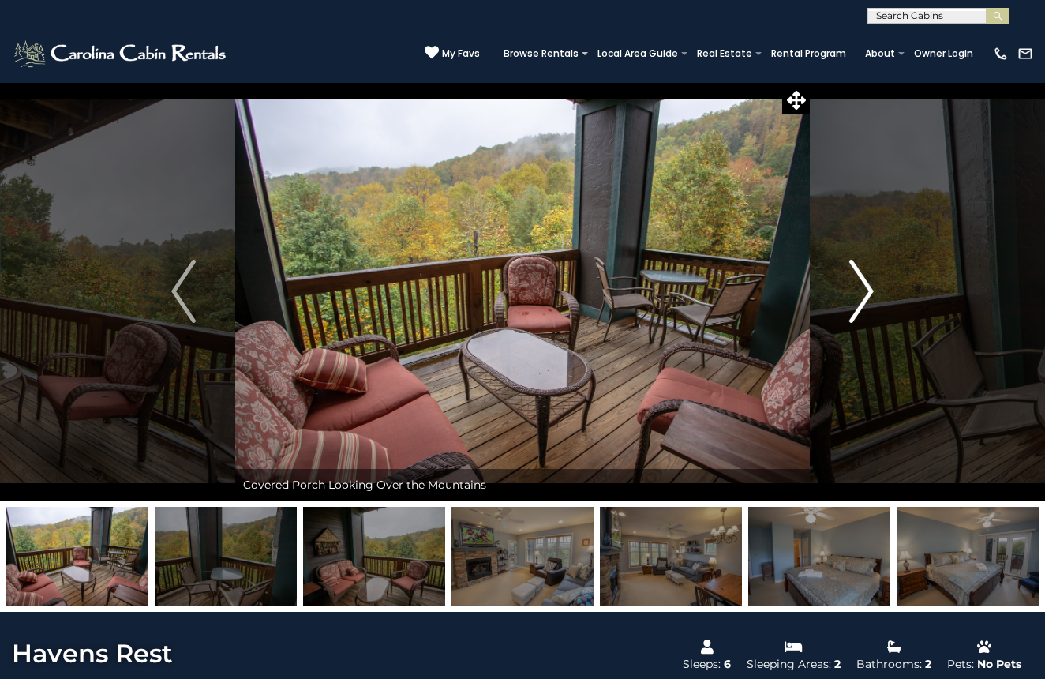
click at [855, 290] on img "Next" at bounding box center [861, 291] width 24 height 63
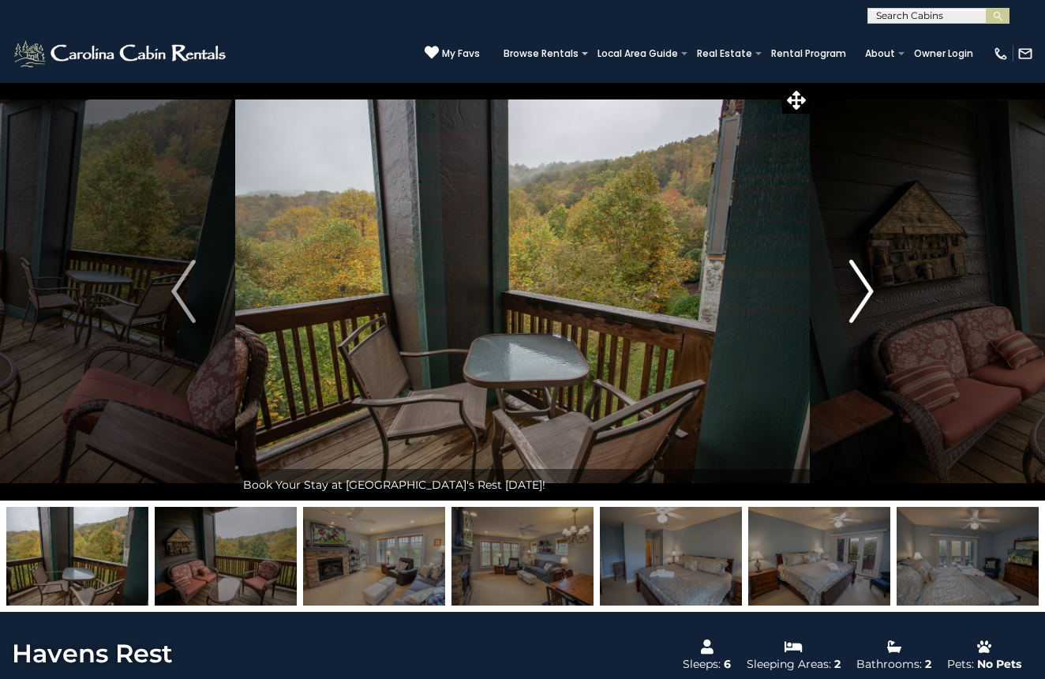
click at [855, 291] on img "Next" at bounding box center [861, 291] width 24 height 63
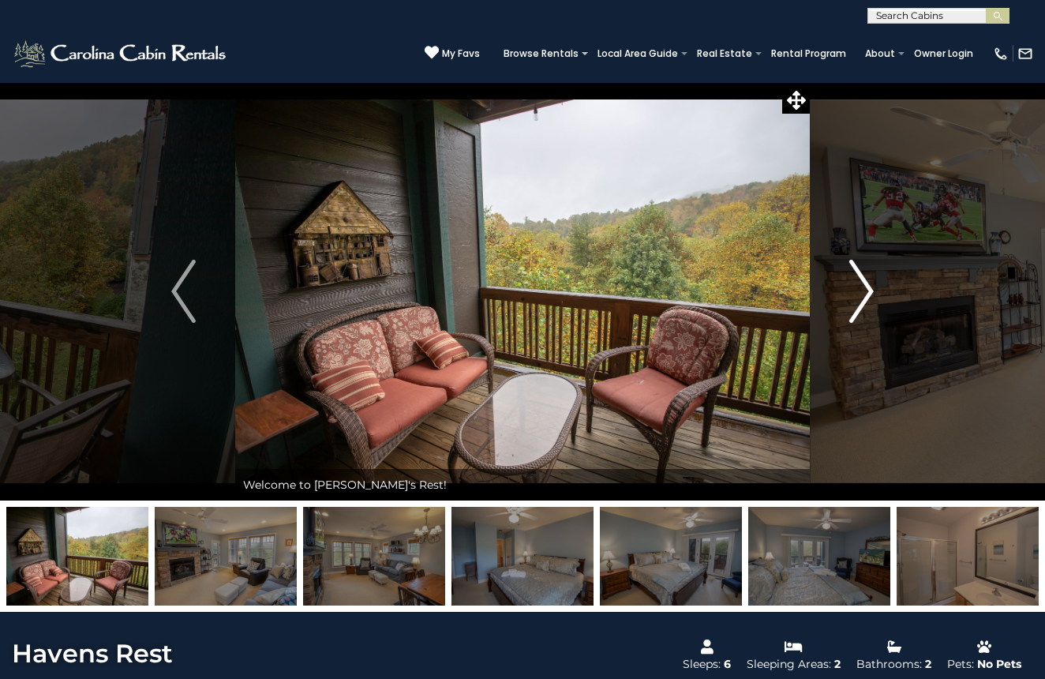
click at [855, 291] on img "Next" at bounding box center [861, 291] width 24 height 63
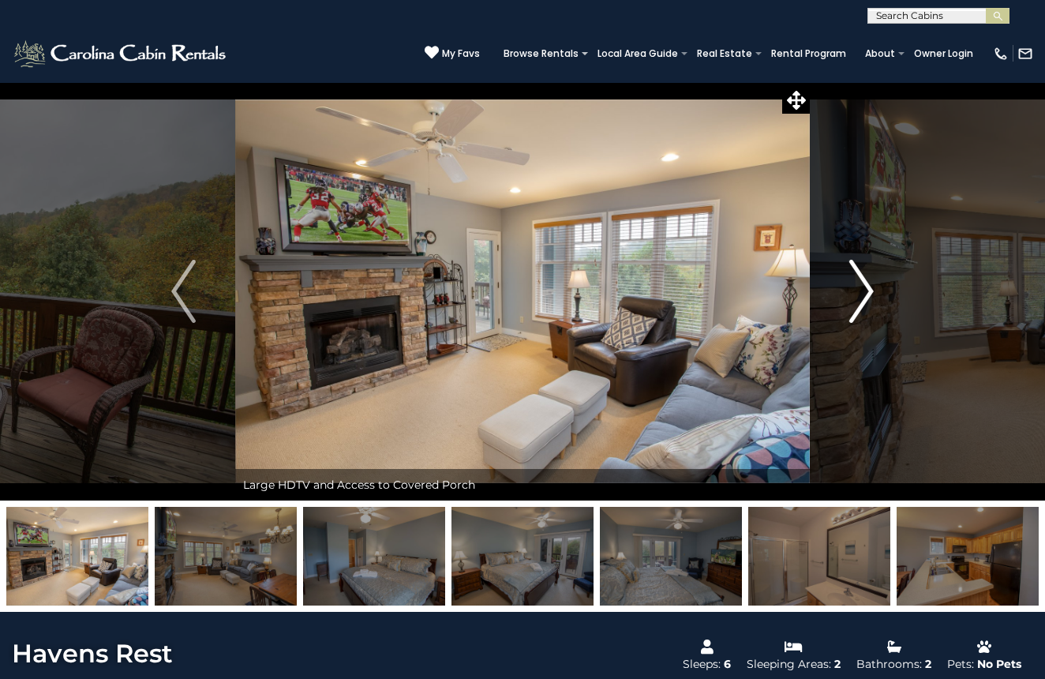
click at [855, 291] on img "Next" at bounding box center [861, 291] width 24 height 63
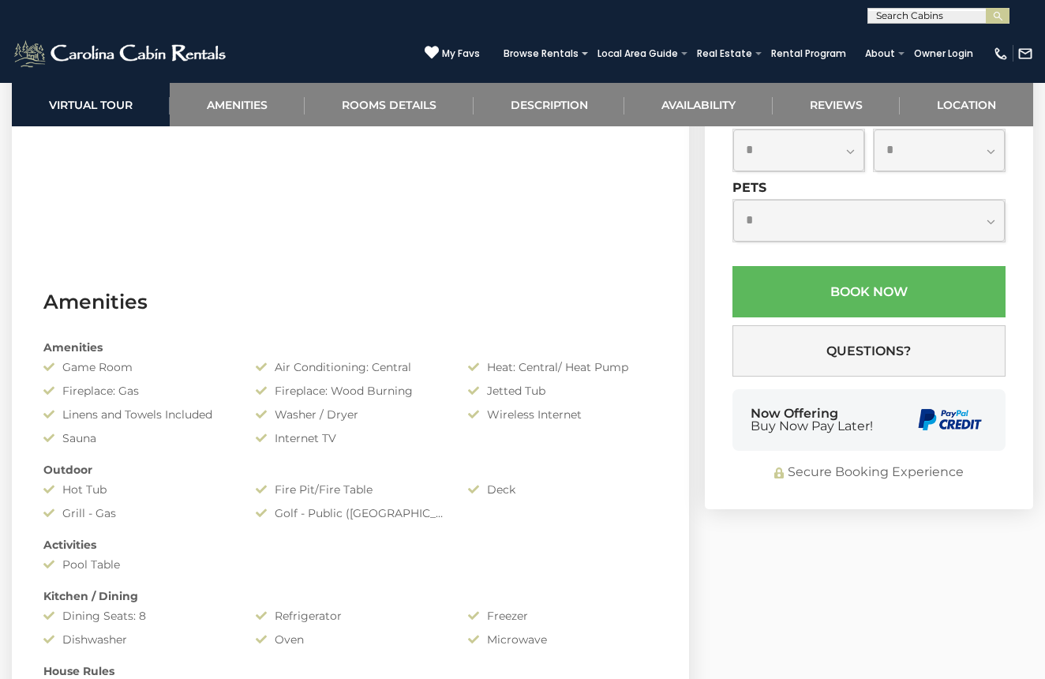
scroll to position [923, 0]
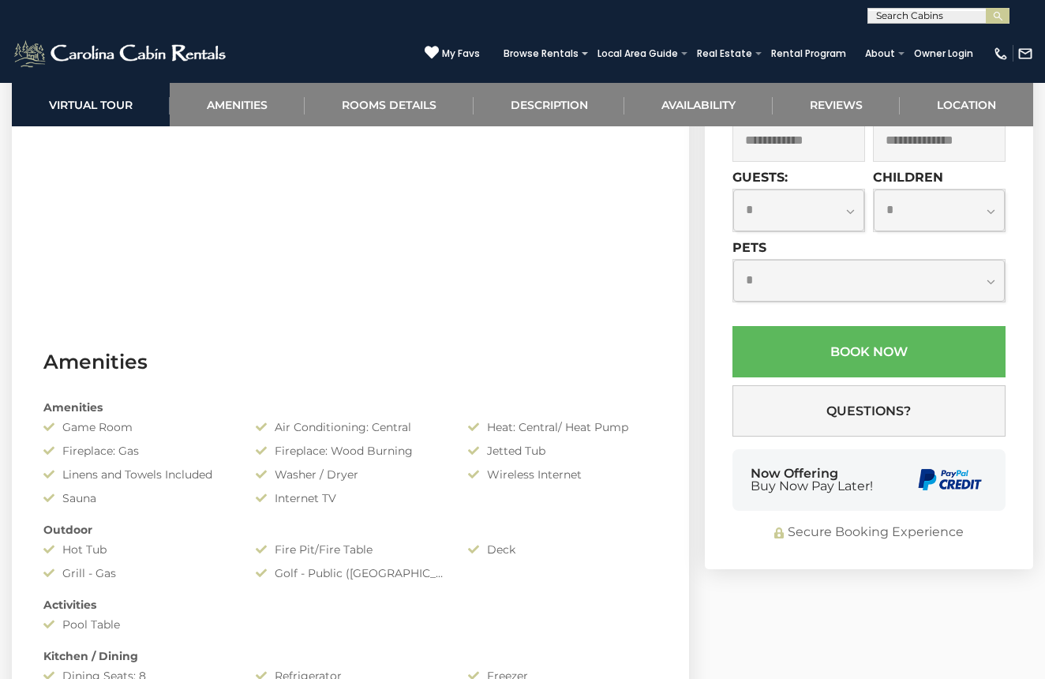
click at [818, 162] on input "text" at bounding box center [798, 139] width 133 height 43
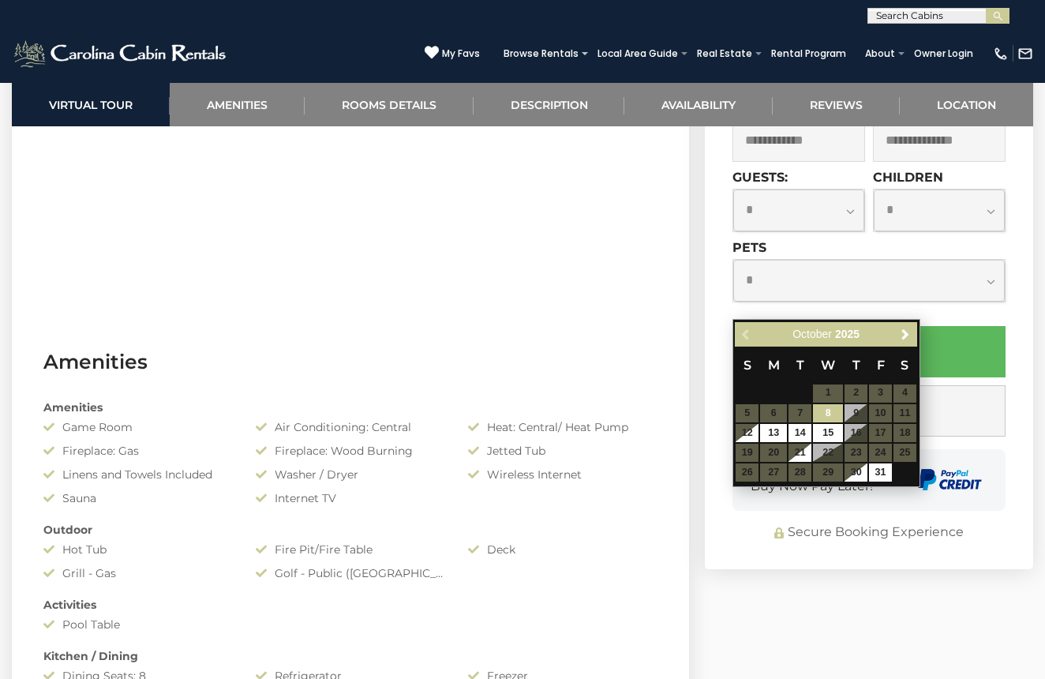
click at [603, 373] on h3 "Amenities" at bounding box center [350, 362] width 614 height 28
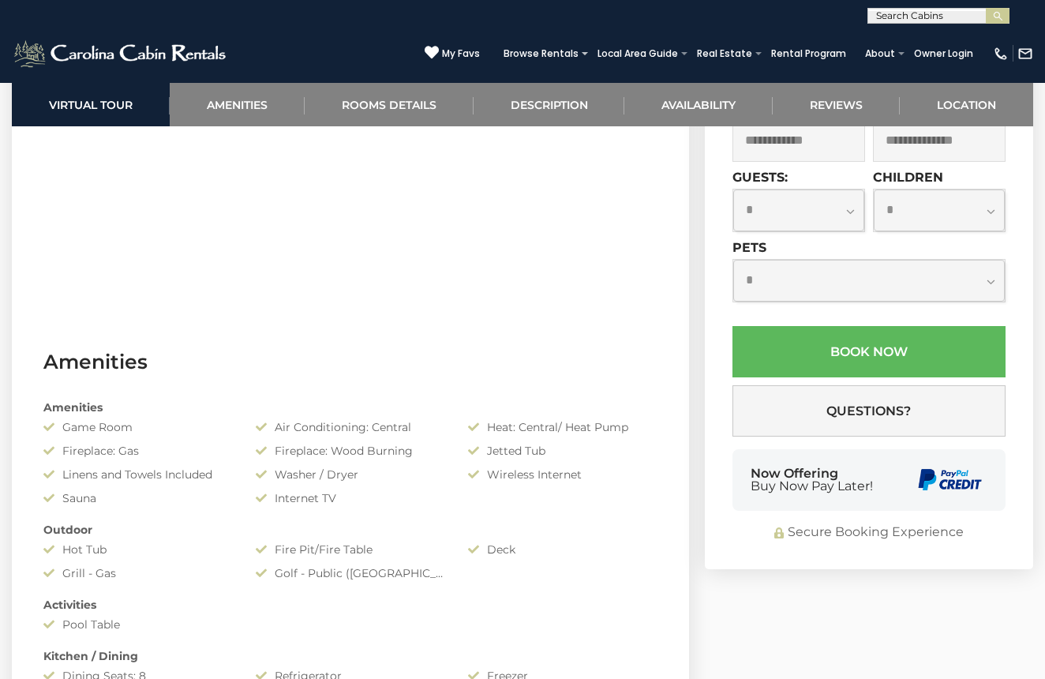
drag, startPoint x: 754, startPoint y: 162, endPoint x: 990, endPoint y: 162, distance: 235.2
click at [990, 16] on h2 "Enlightened Elk Escape" at bounding box center [869, 5] width 320 height 21
copy h2 "Enlightened Elk Escape"
click at [118, 58] on img at bounding box center [121, 54] width 219 height 32
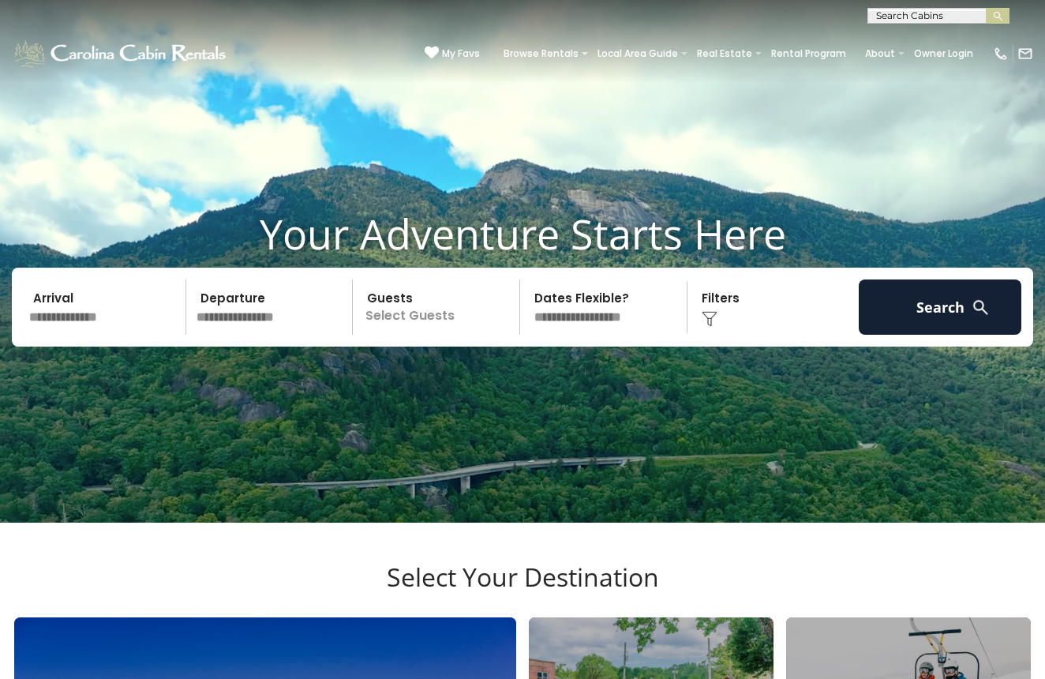
click at [81, 335] on input "text" at bounding box center [105, 306] width 163 height 55
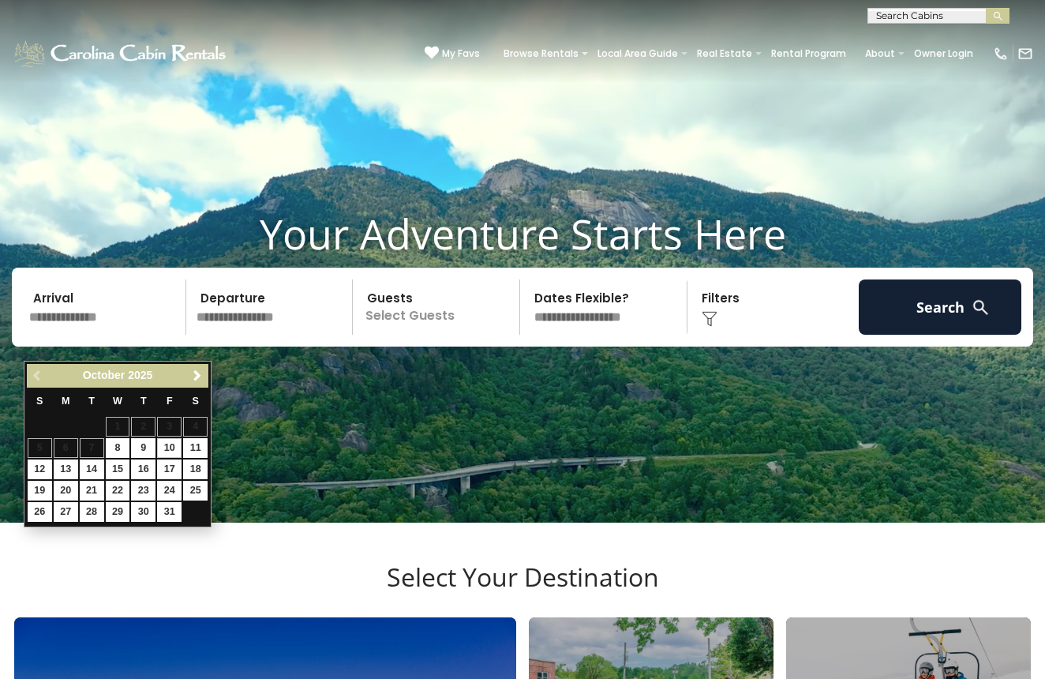
click at [178, 451] on link "10" at bounding box center [169, 448] width 24 height 20
type input "********"
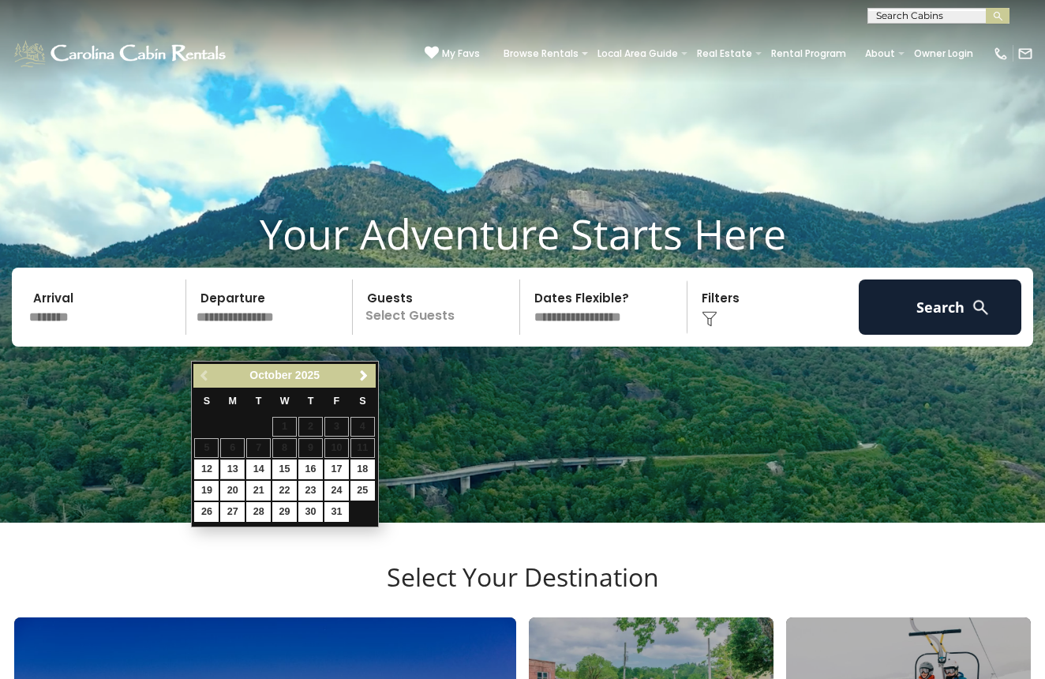
click at [232, 469] on link "13" at bounding box center [232, 469] width 24 height 20
type input "********"
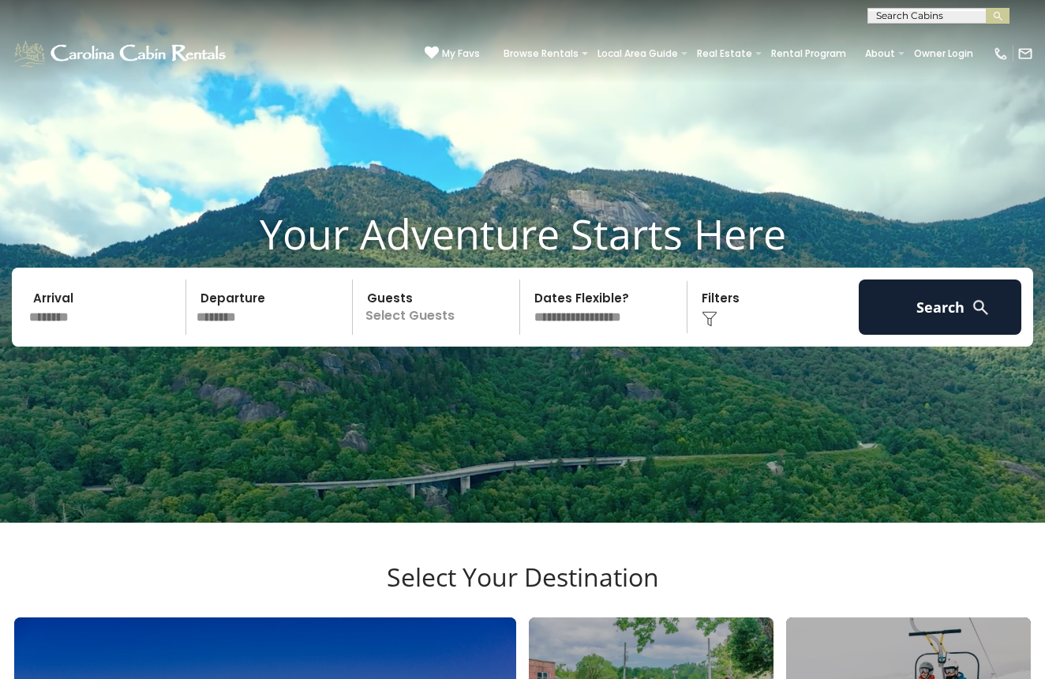
click at [449, 335] on p "Select Guests" at bounding box center [438, 306] width 162 height 55
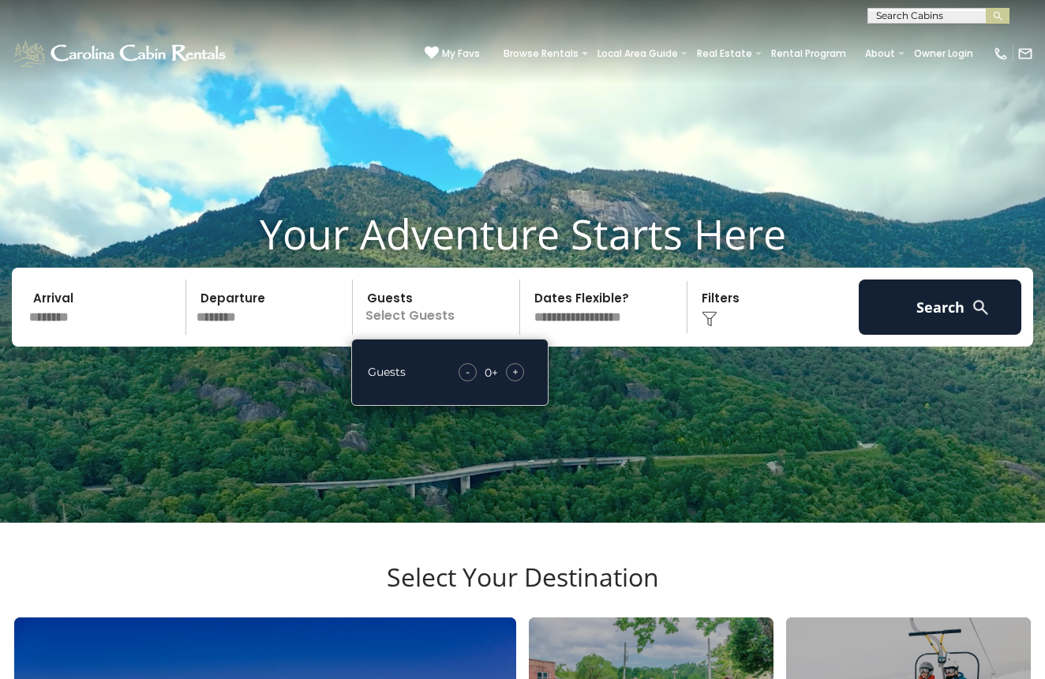
click at [514, 380] on span "+" at bounding box center [515, 372] width 6 height 16
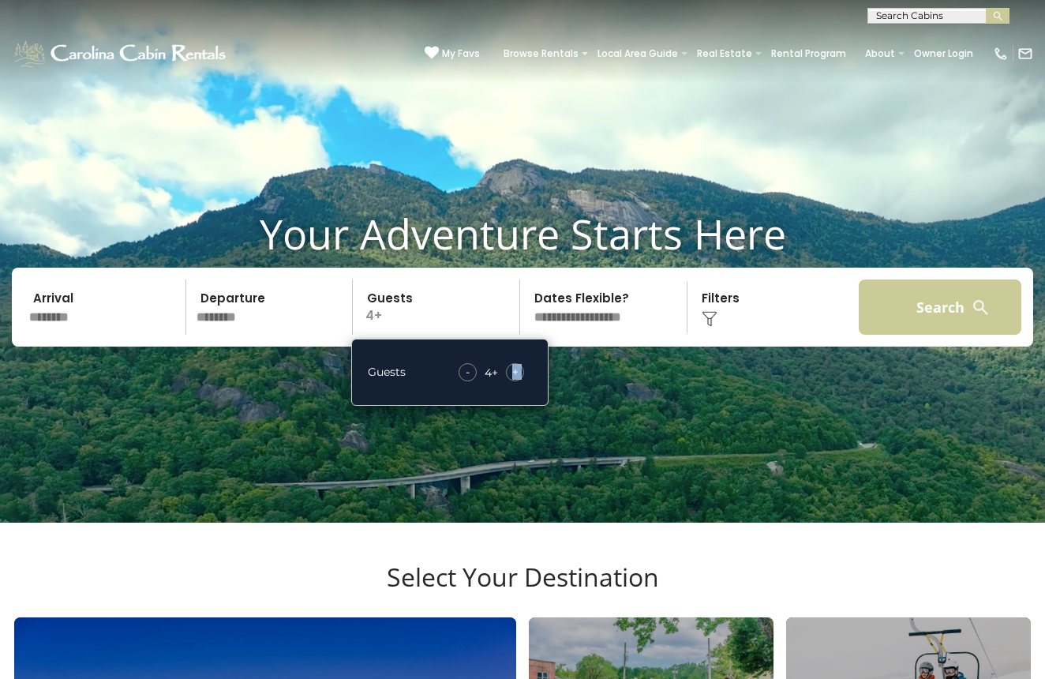
click at [957, 335] on button "Search" at bounding box center [940, 306] width 163 height 55
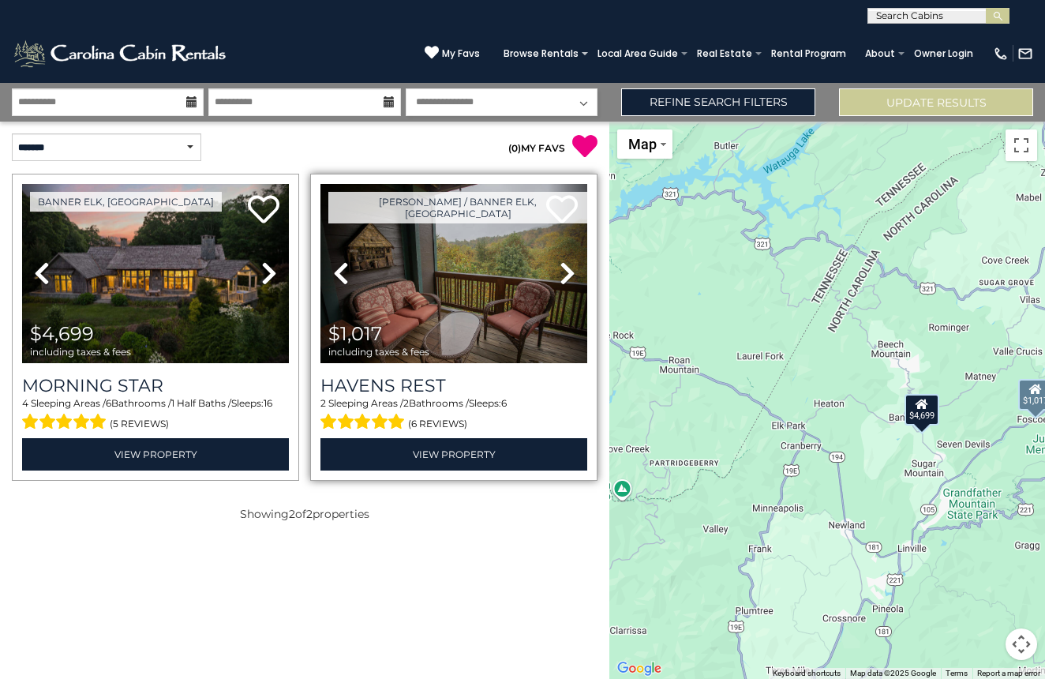
click at [560, 287] on link "Next" at bounding box center [568, 273] width 40 height 179
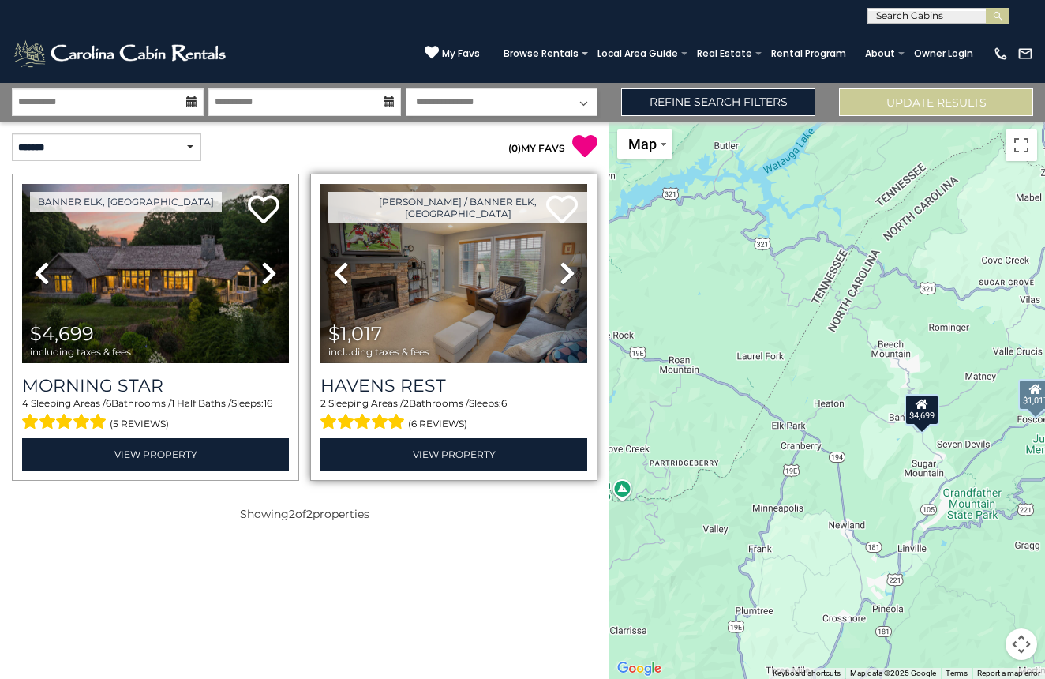
click at [560, 287] on link "Next" at bounding box center [568, 273] width 40 height 179
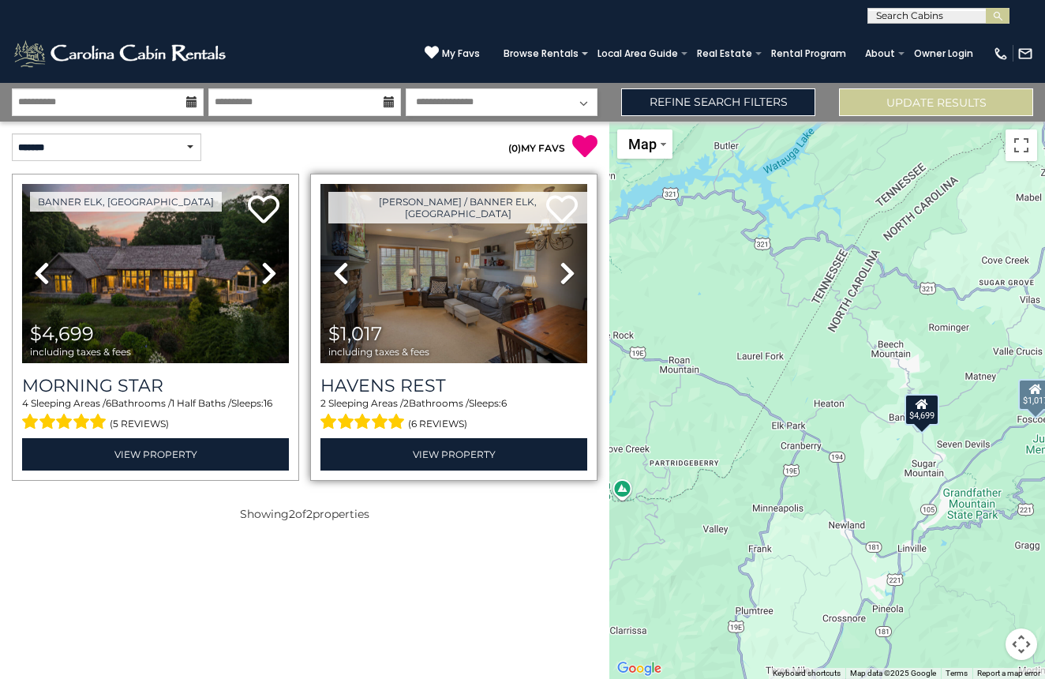
click at [560, 287] on link "Next" at bounding box center [568, 273] width 40 height 179
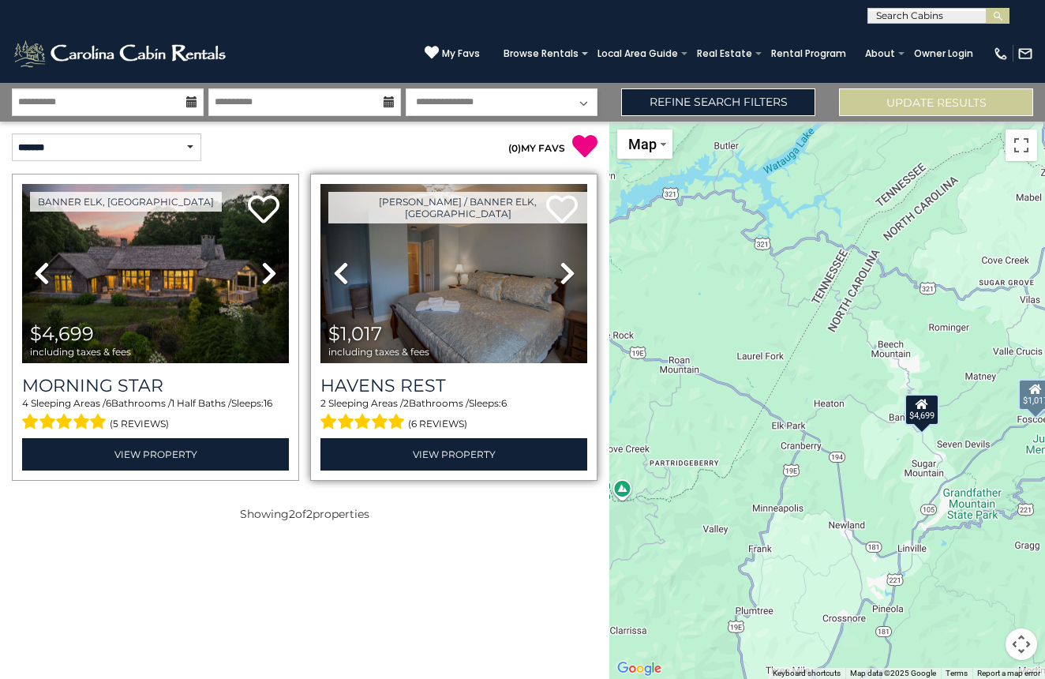
click at [560, 287] on link "Next" at bounding box center [568, 273] width 40 height 179
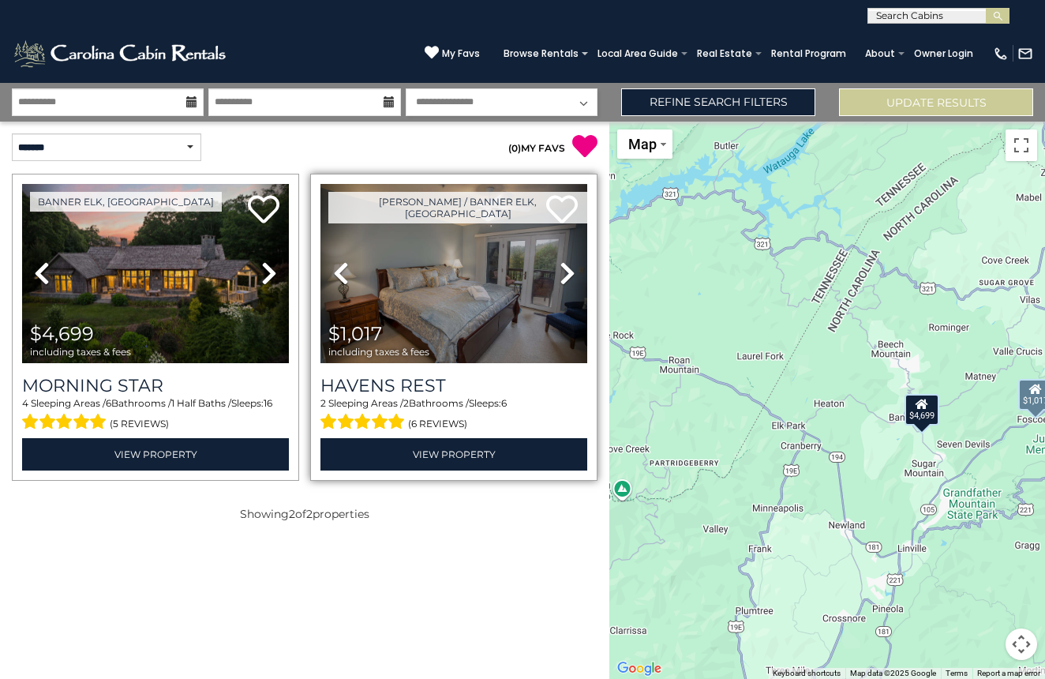
click at [560, 287] on link "Next" at bounding box center [568, 273] width 40 height 179
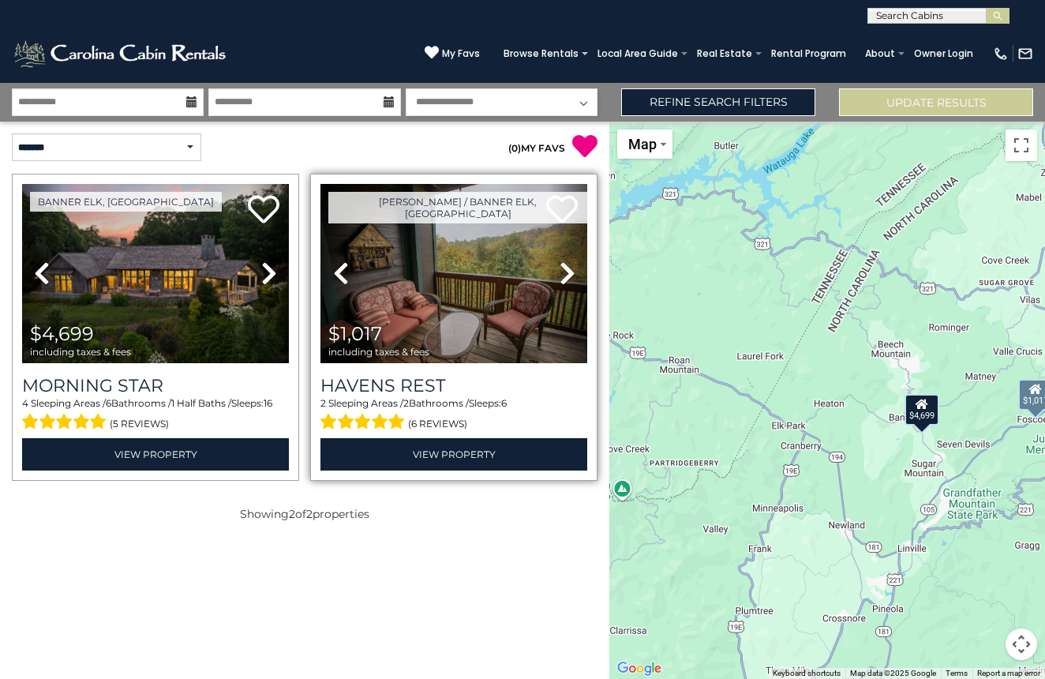
click at [560, 287] on link "Next" at bounding box center [568, 273] width 40 height 179
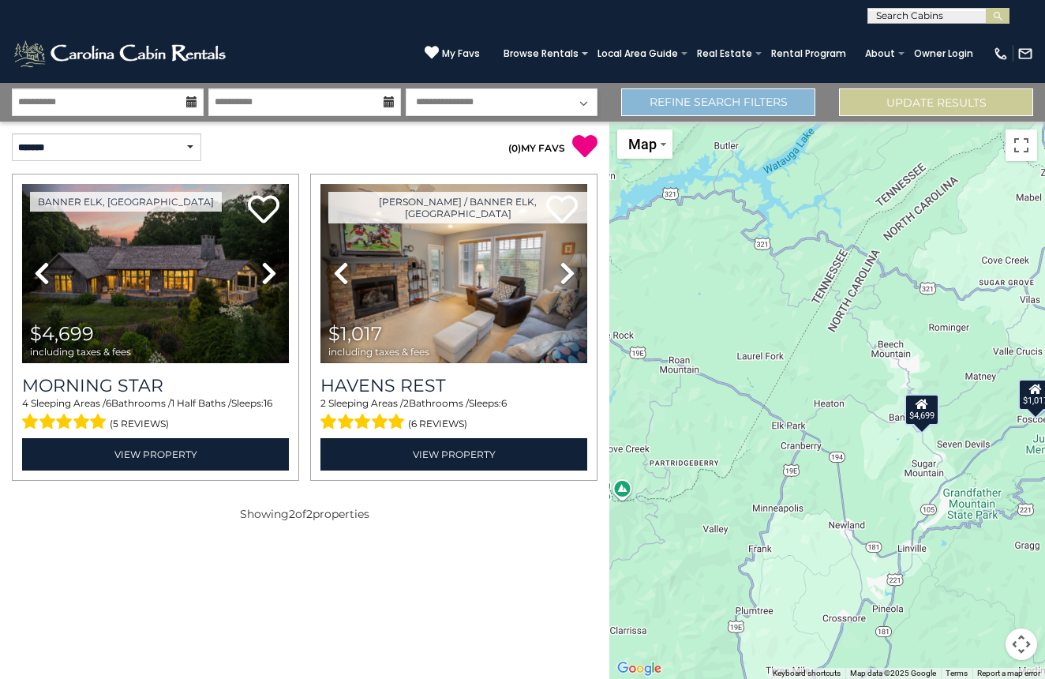
click at [655, 106] on link "Refine Search Filters" at bounding box center [718, 102] width 194 height 28
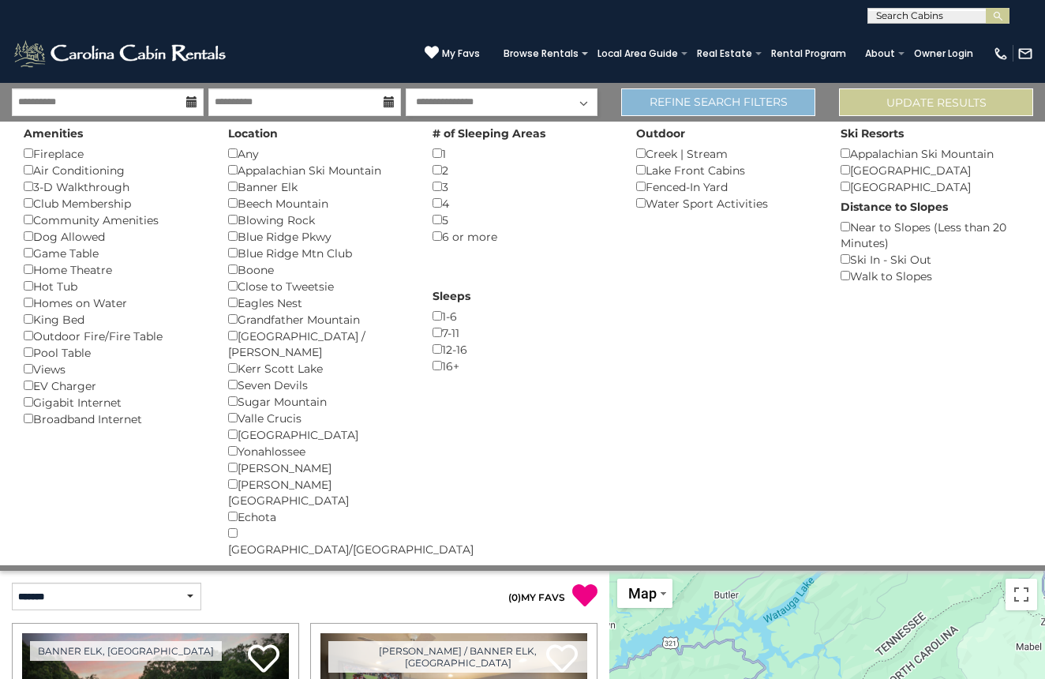
click at [655, 106] on link "Refine Search Filters" at bounding box center [718, 102] width 194 height 28
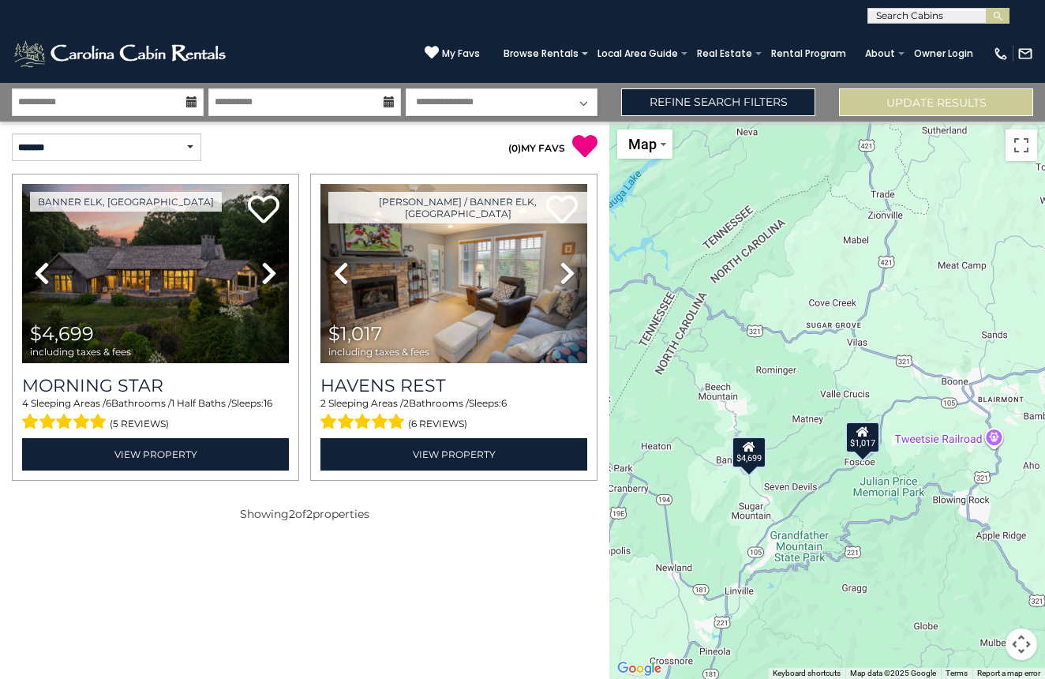
drag, startPoint x: 855, startPoint y: 344, endPoint x: 679, endPoint y: 386, distance: 180.9
click at [680, 387] on div "$4,699 $1,017" at bounding box center [827, 400] width 436 height 557
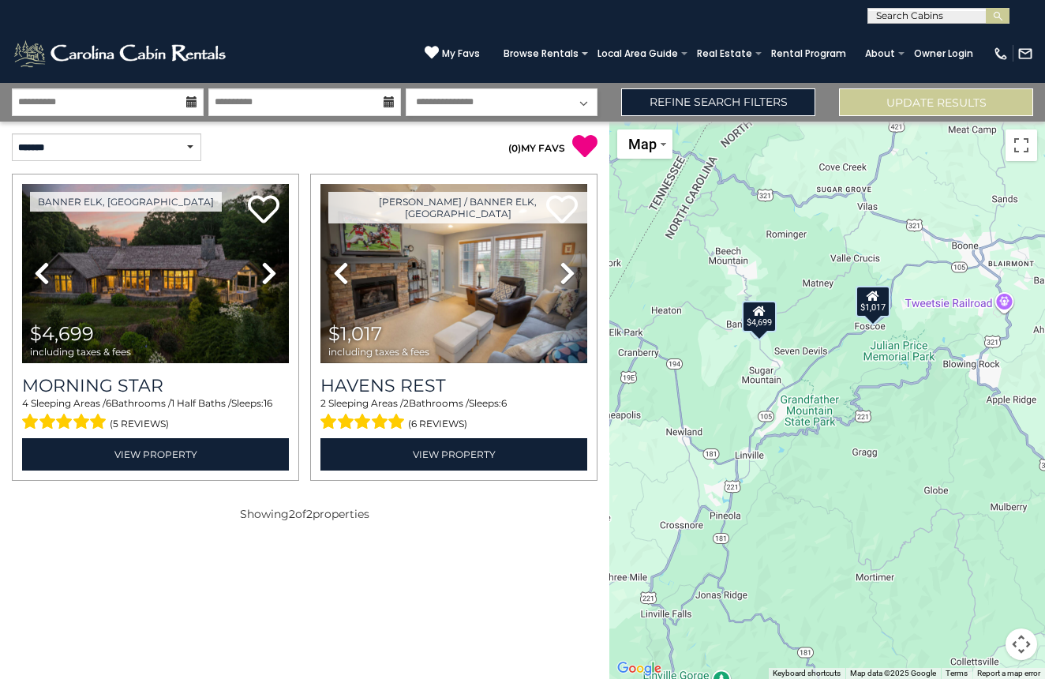
drag, startPoint x: 970, startPoint y: 338, endPoint x: 982, endPoint y: 202, distance: 136.2
click at [982, 202] on div "$4,699 $1,017" at bounding box center [827, 400] width 436 height 557
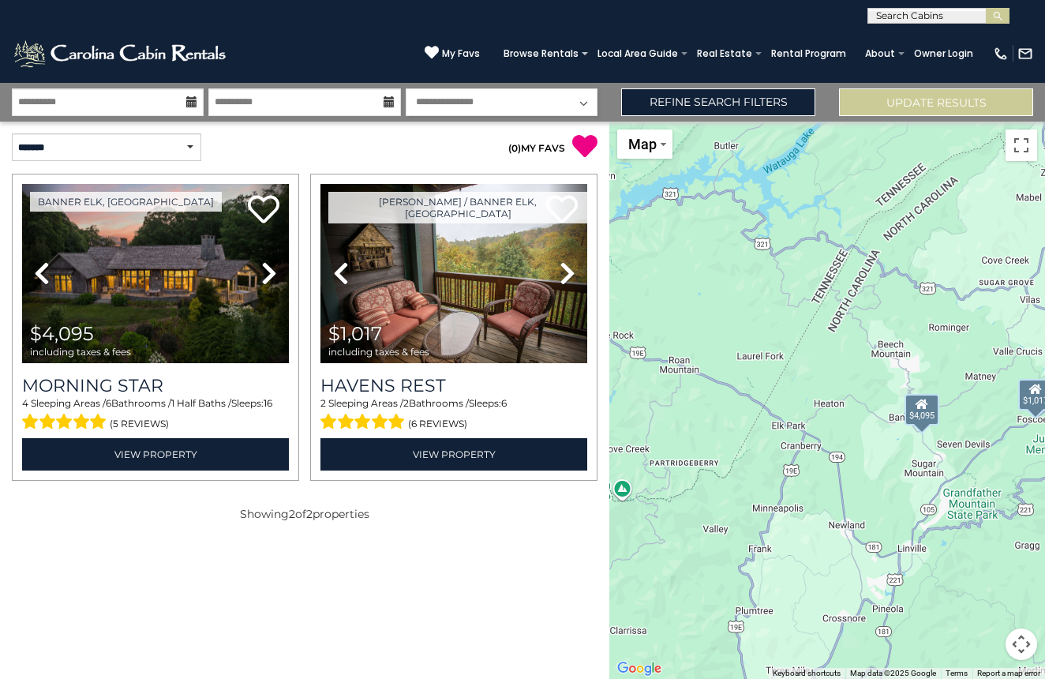
click at [171, 45] on img at bounding box center [121, 54] width 219 height 32
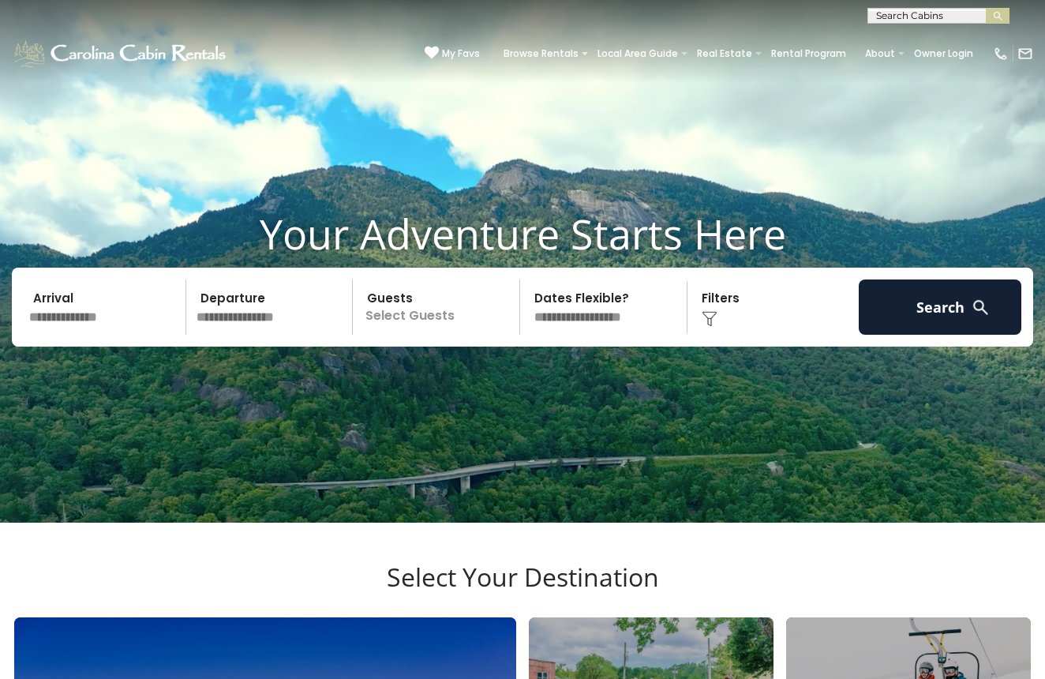
click at [101, 335] on input "text" at bounding box center [105, 306] width 163 height 55
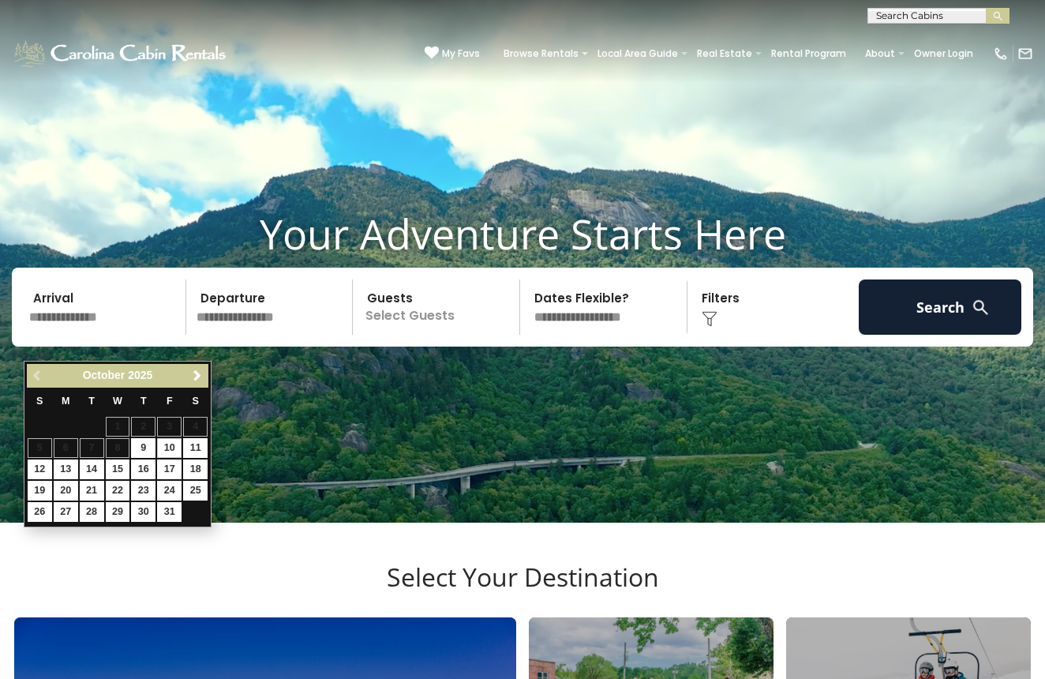
click at [174, 443] on link "10" at bounding box center [169, 448] width 24 height 20
type input "********"
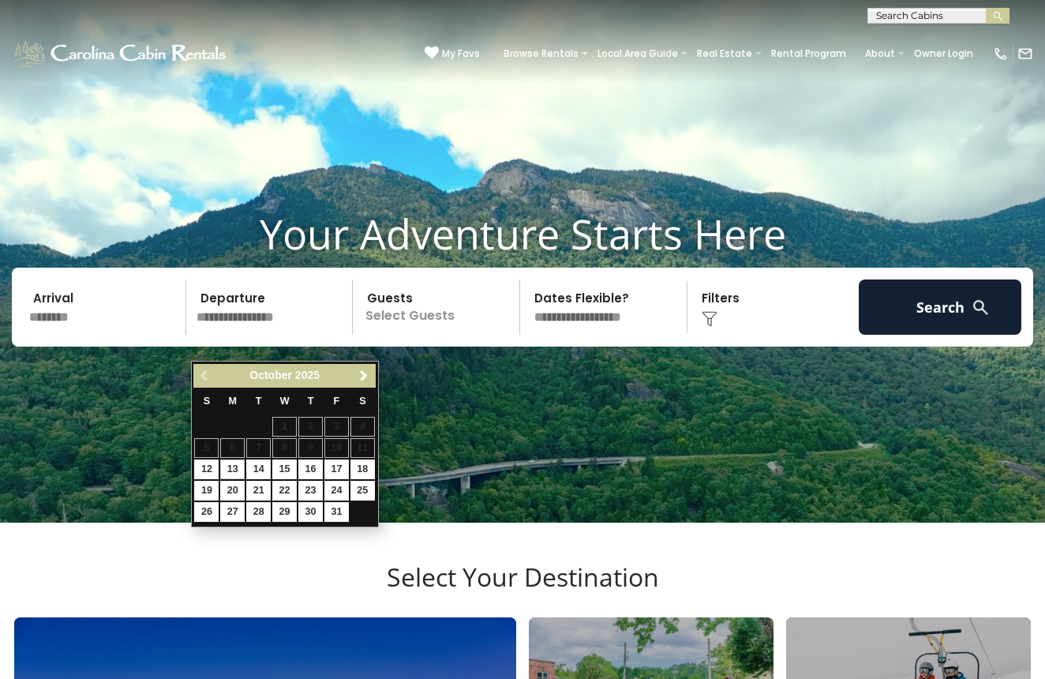
click at [233, 470] on link "13" at bounding box center [232, 469] width 24 height 20
type input "********"
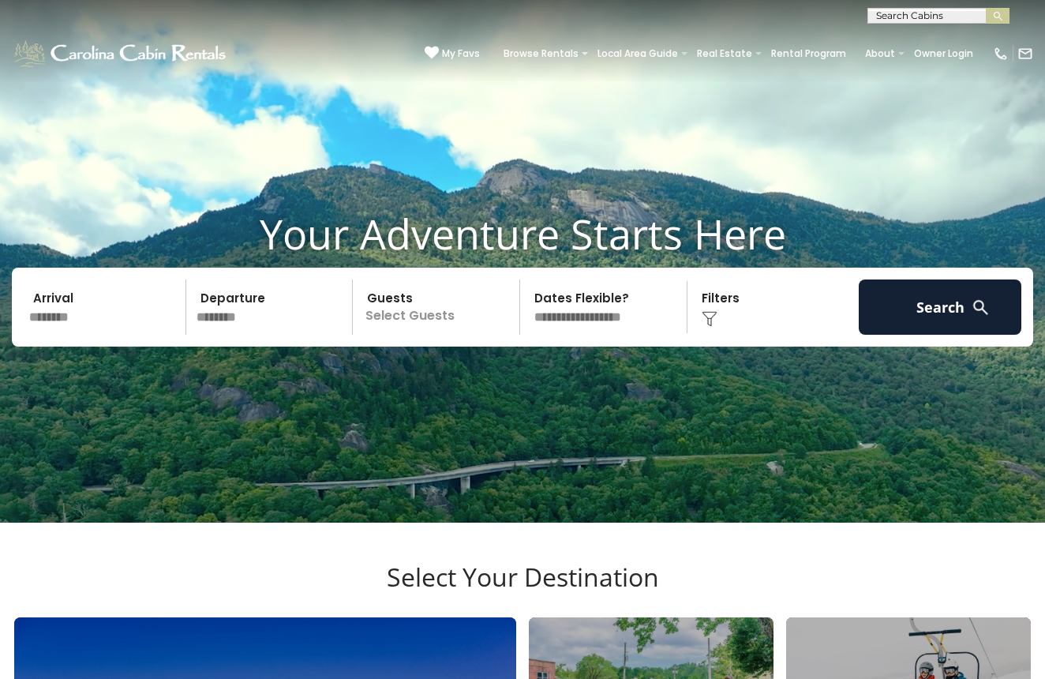
click at [709, 335] on div "Click to Choose" at bounding box center [773, 306] width 163 height 55
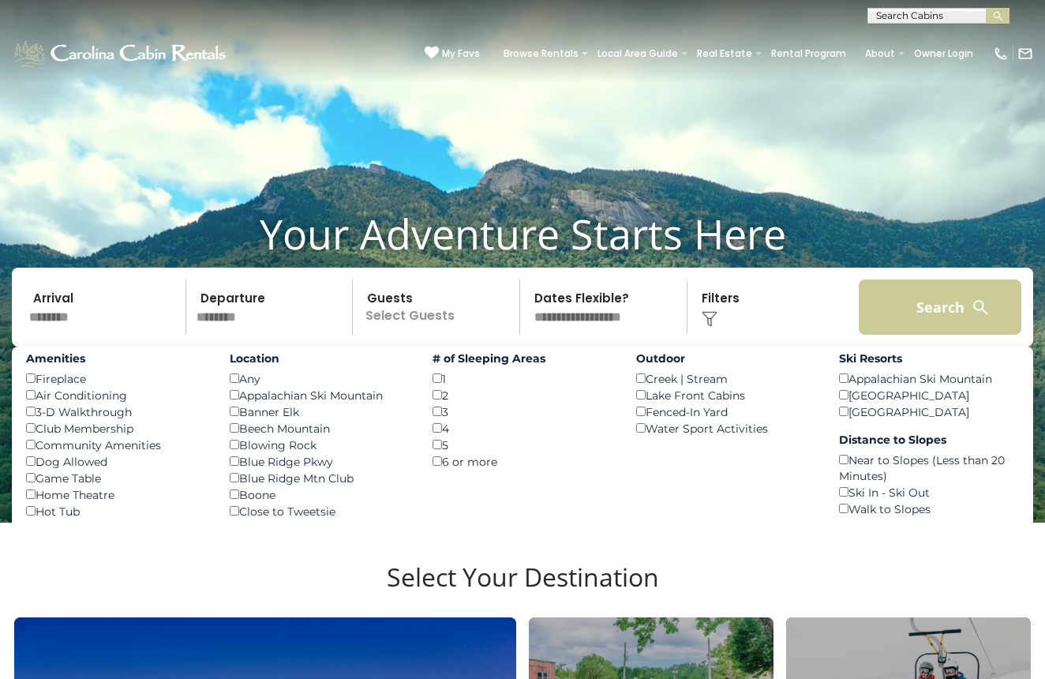
click at [914, 335] on button "Search" at bounding box center [940, 306] width 163 height 55
